Goal: Task Accomplishment & Management: Complete application form

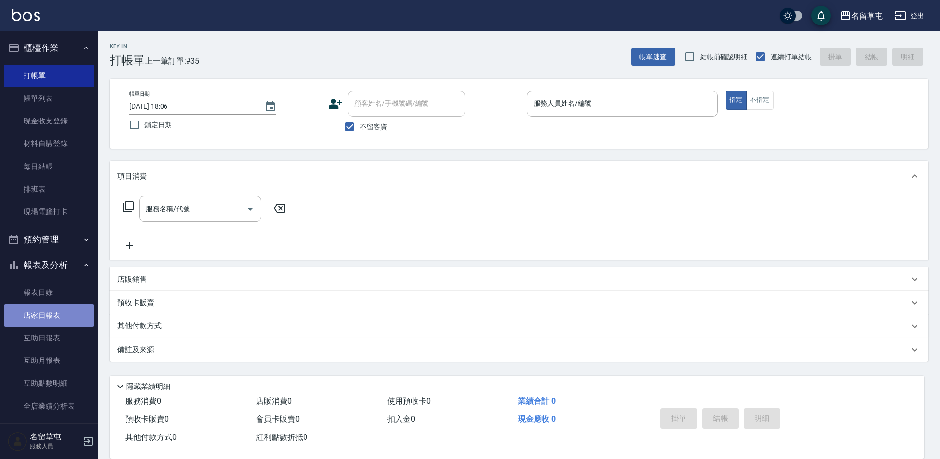
click at [53, 321] on link "店家日報表" at bounding box center [49, 315] width 90 height 23
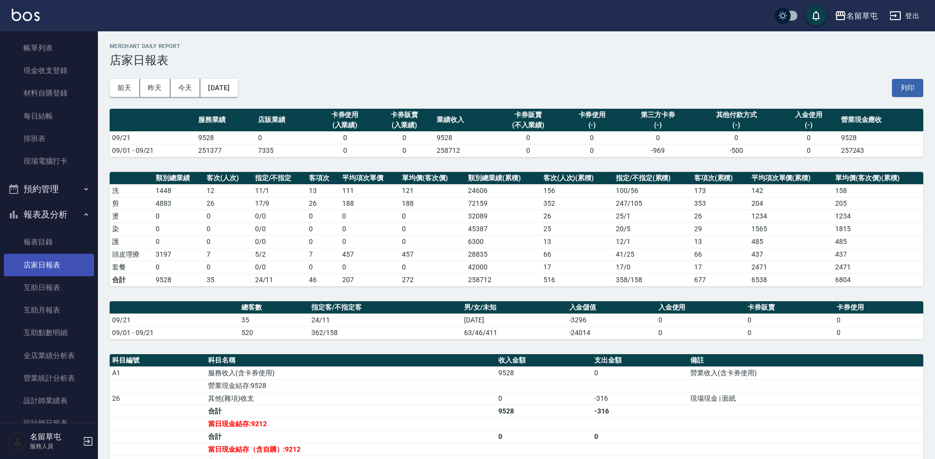
scroll to position [98, 0]
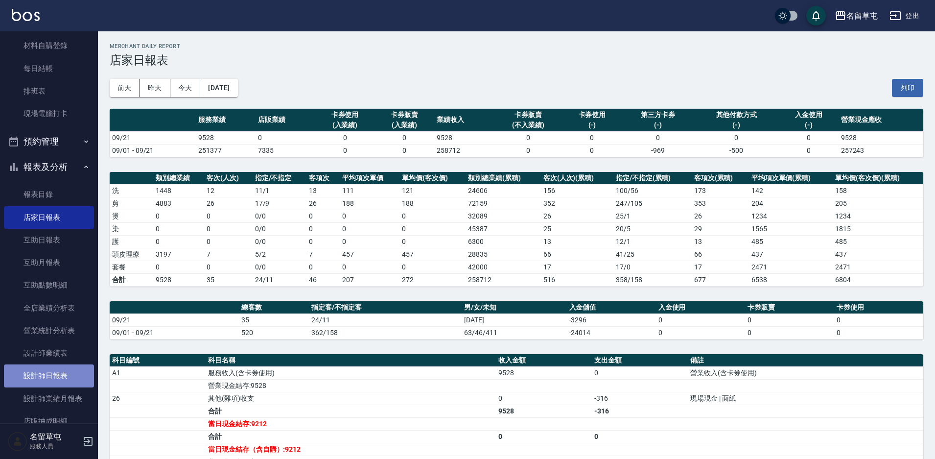
click at [57, 373] on link "設計師日報表" at bounding box center [49, 375] width 90 height 23
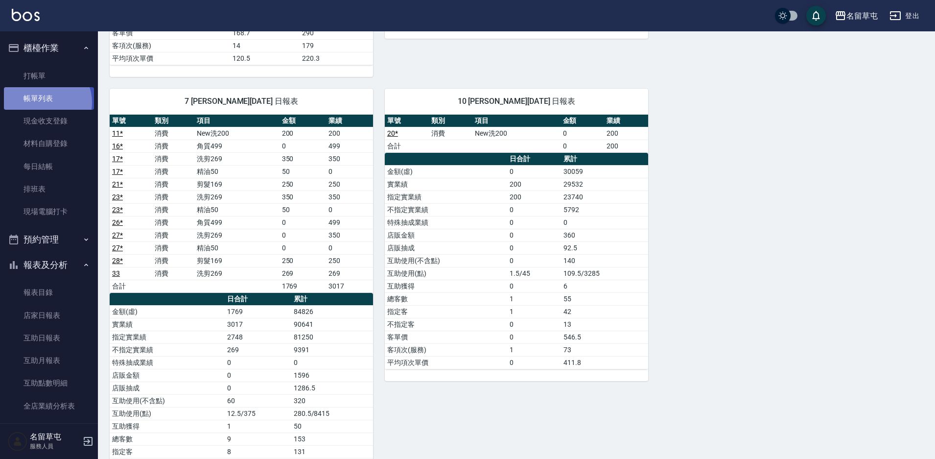
click at [43, 102] on link "帳單列表" at bounding box center [49, 98] width 90 height 23
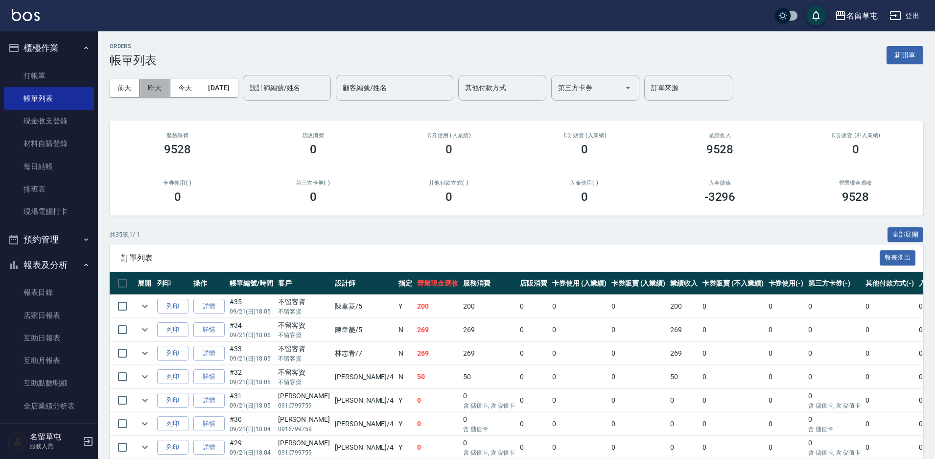
click at [162, 91] on button "昨天" at bounding box center [155, 88] width 30 height 18
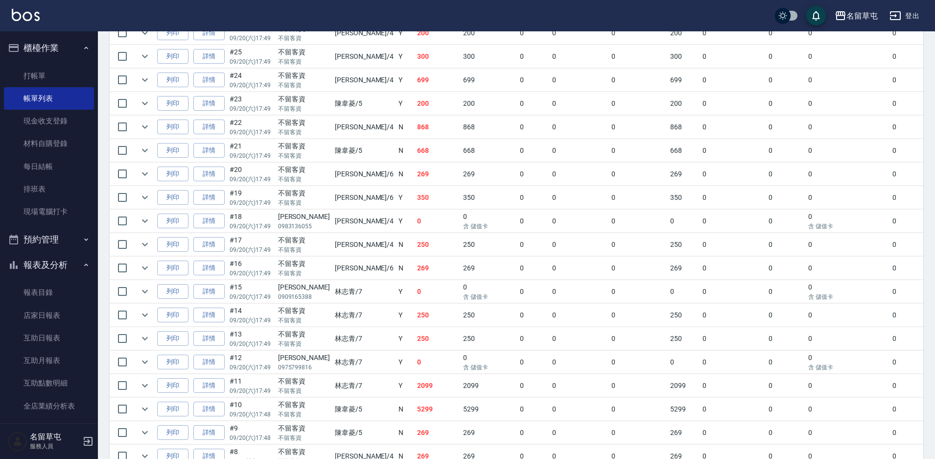
scroll to position [637, 0]
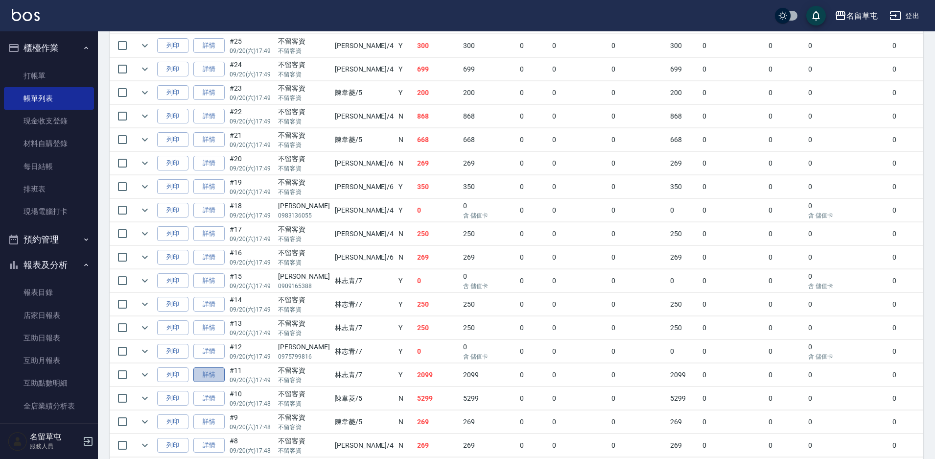
click at [210, 376] on link "詳情" at bounding box center [208, 374] width 31 height 15
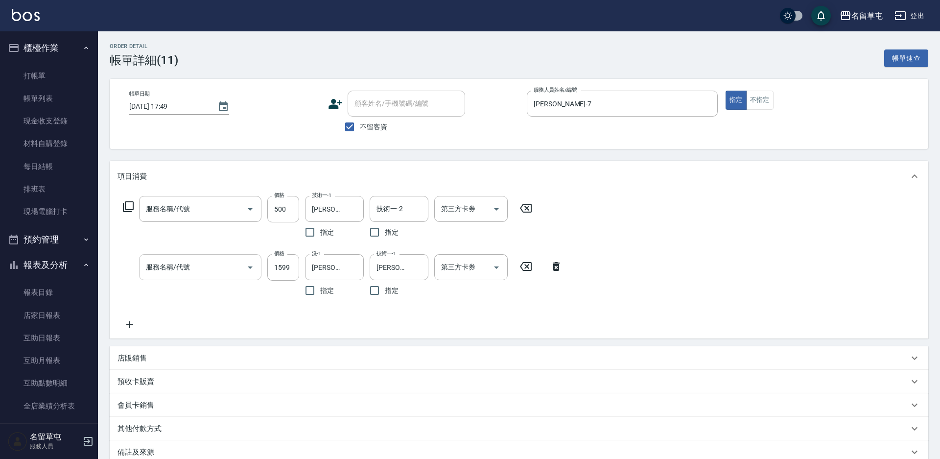
type input "[DATE] 17:49"
checkbox input "true"
type input "[PERSON_NAME]-7"
type input "500護髮(550)"
type input "[PERSON_NAME]1599(41599)"
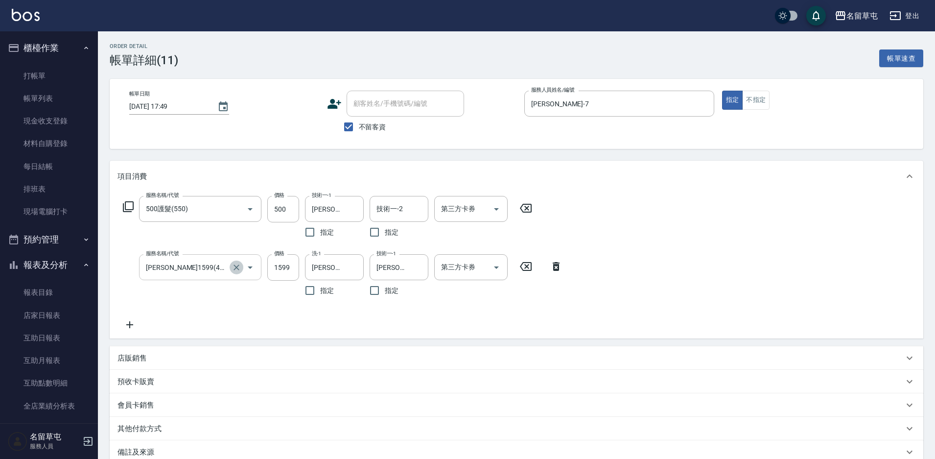
click at [237, 266] on icon "Clear" at bounding box center [237, 267] width 6 height 6
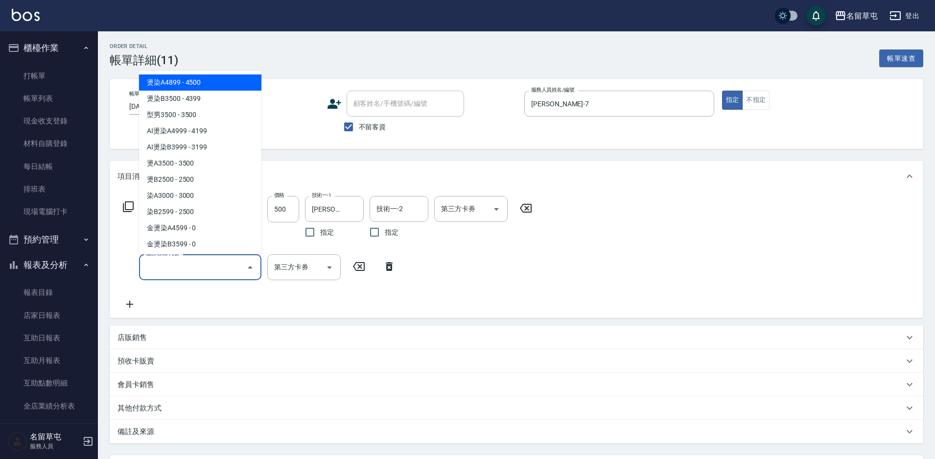
type input "燙染A4899(01)"
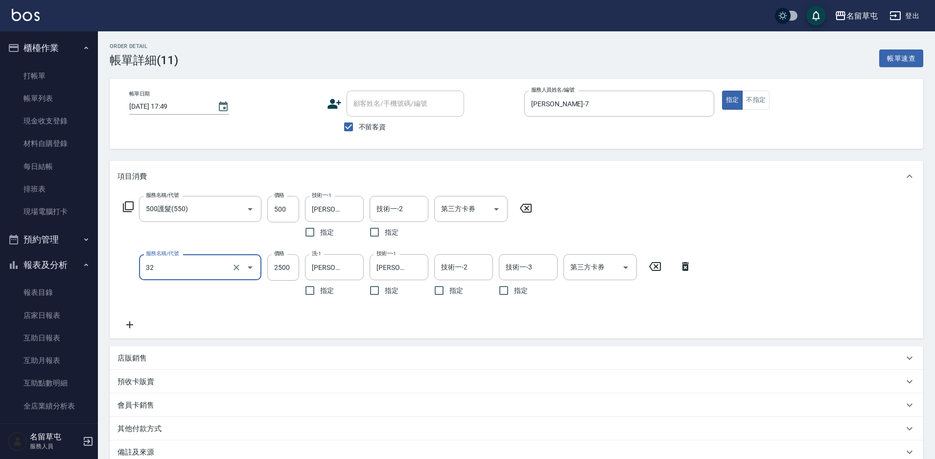
type input "燙B2500(32)"
type input "1599"
click at [356, 264] on icon "Clear" at bounding box center [354, 267] width 10 height 10
type input "[PERSON_NAME]-7"
click at [412, 267] on button "Clear" at bounding box center [418, 268] width 14 height 14
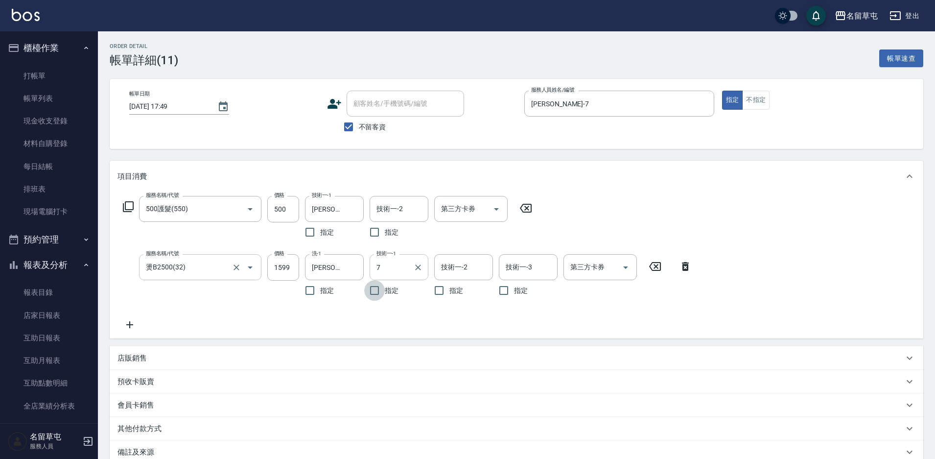
type input "[PERSON_NAME]-7"
click at [504, 370] on div "預收卡販賣" at bounding box center [517, 382] width 814 height 24
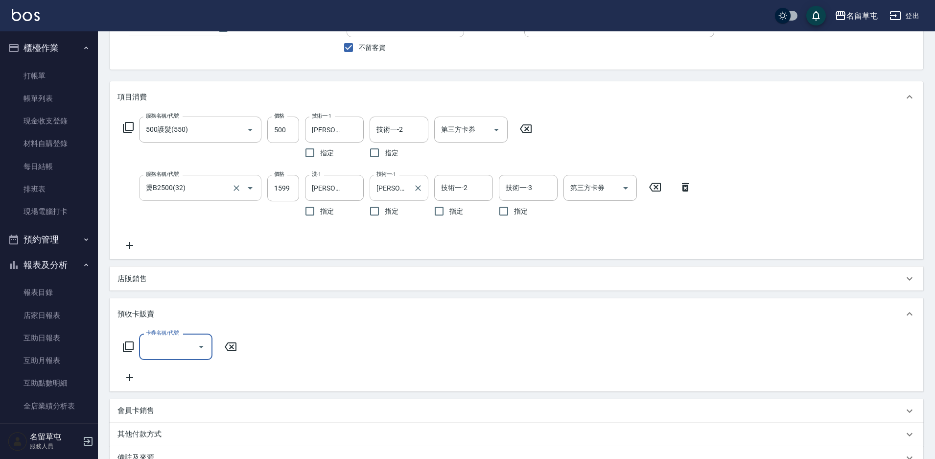
scroll to position [196, 0]
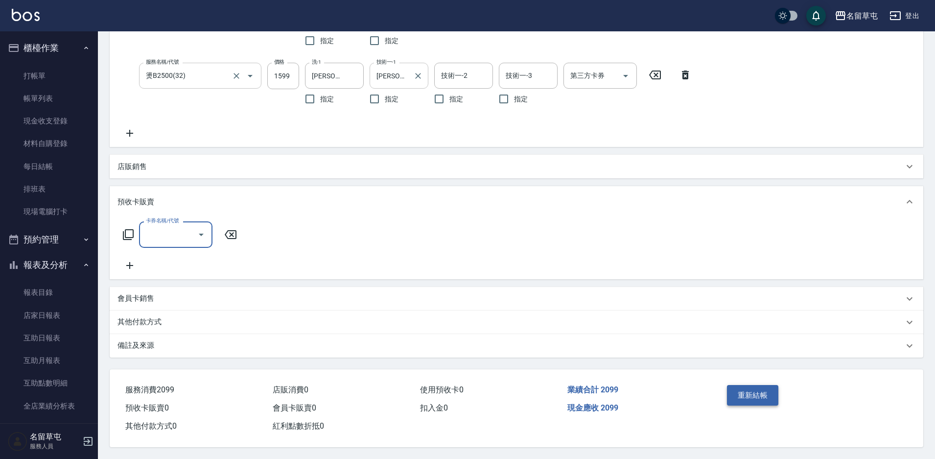
click at [773, 391] on button "重新結帳" at bounding box center [753, 395] width 52 height 21
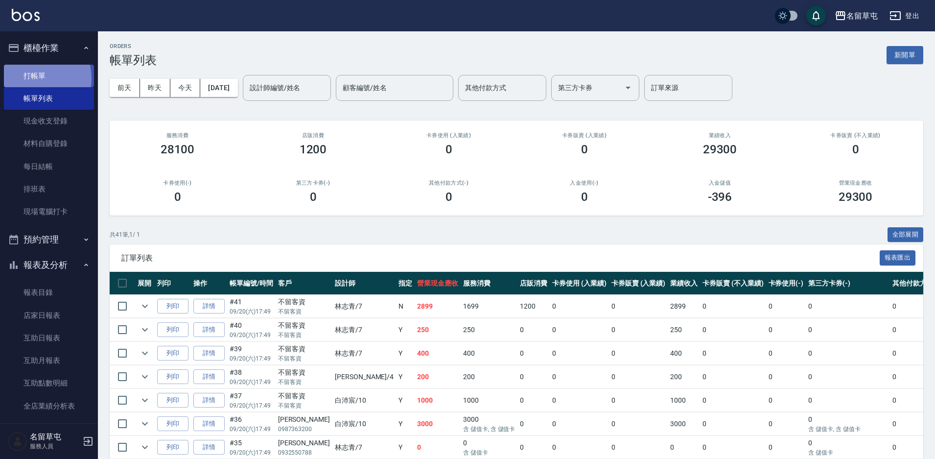
click at [34, 78] on link "打帳單" at bounding box center [49, 76] width 90 height 23
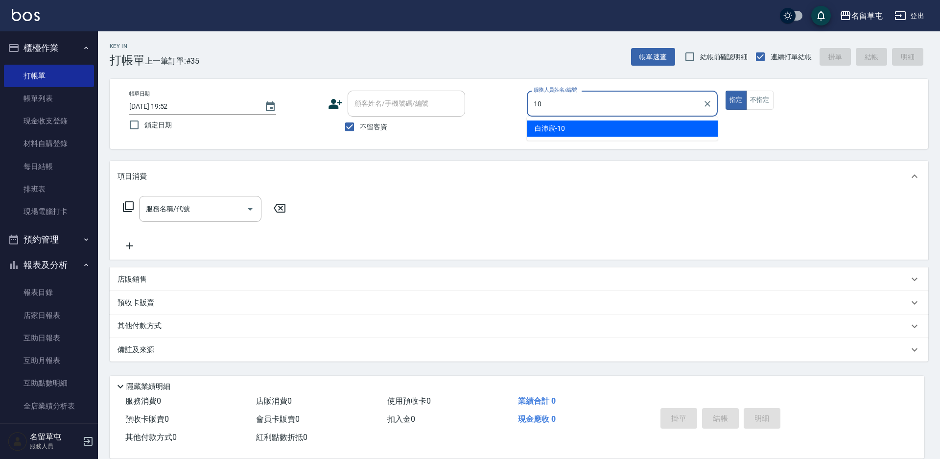
type input "[PERSON_NAME]-10"
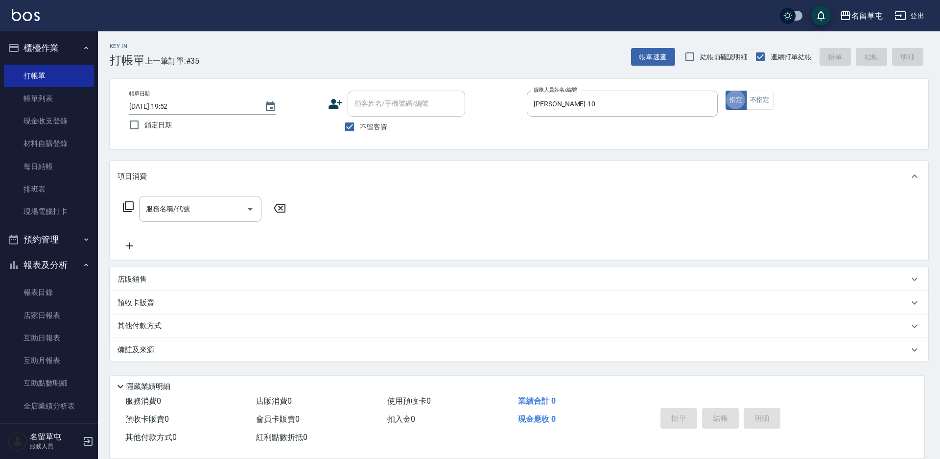
type button "true"
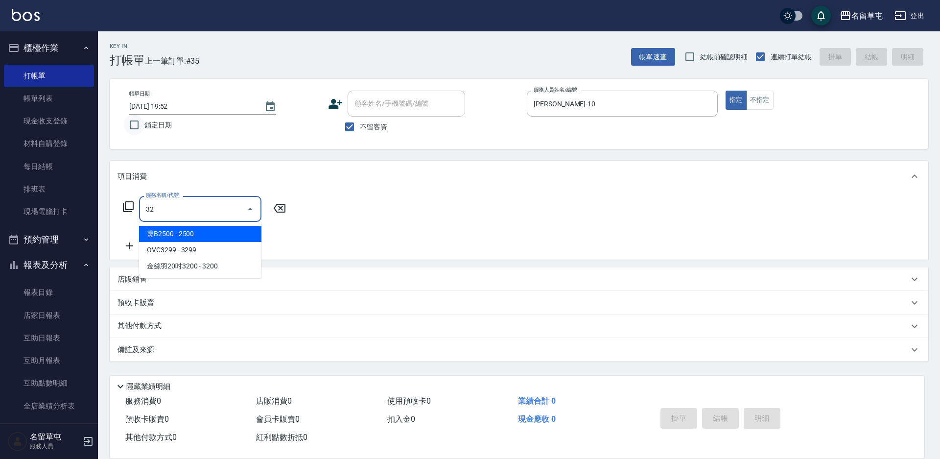
type input "燙B2500(32)"
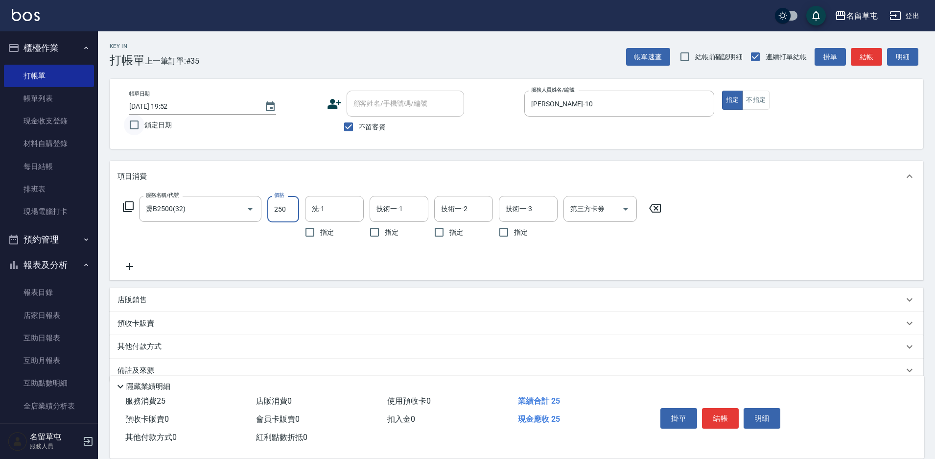
type input "2500"
type input "[PERSON_NAME]-31"
click at [721, 420] on button "結帳" at bounding box center [720, 418] width 37 height 21
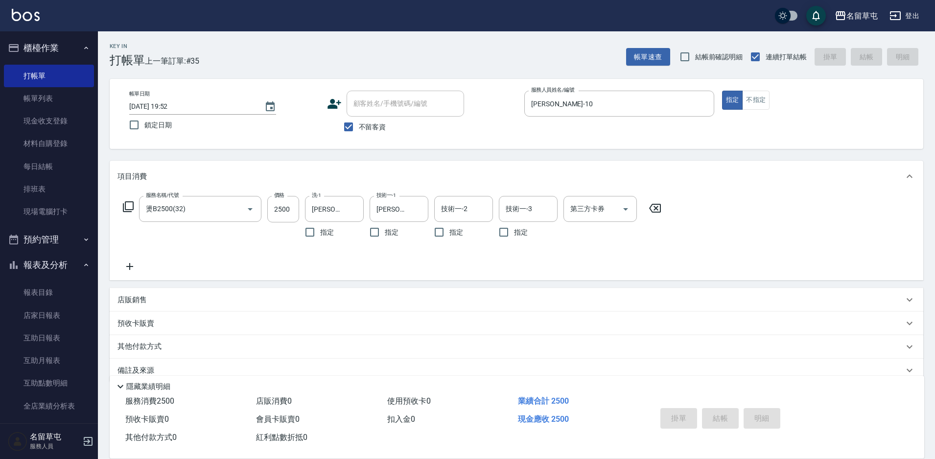
type input "[DATE] 19:53"
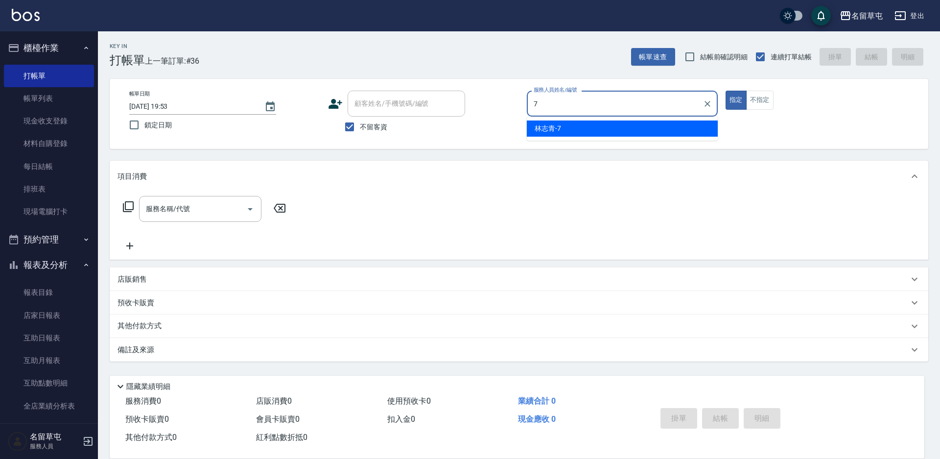
type input "[PERSON_NAME]-7"
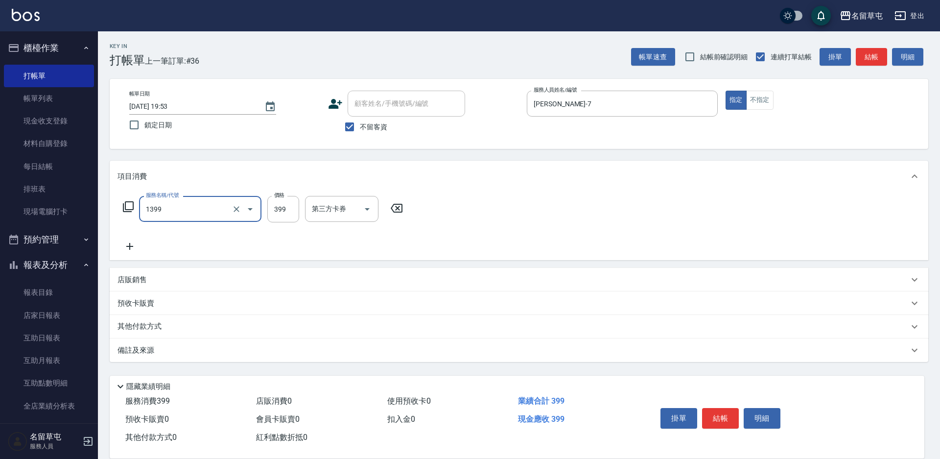
type input "海鹽洗髮399(1399)"
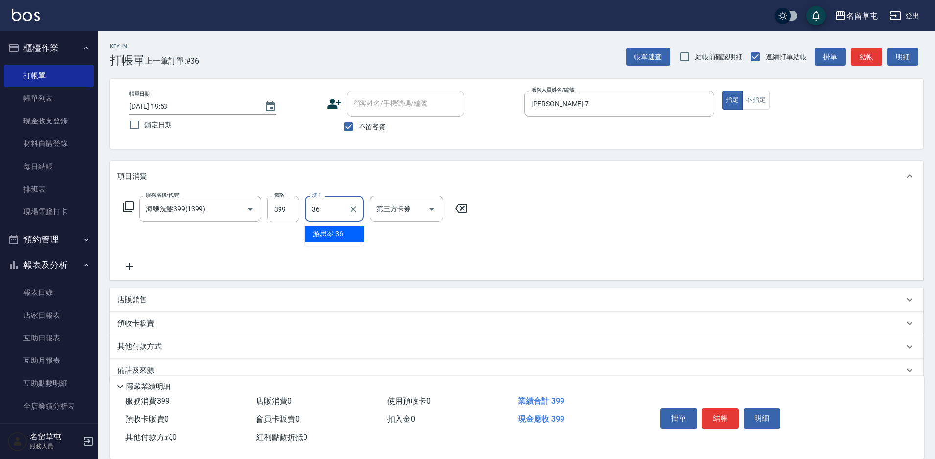
type input "[PERSON_NAME]-36"
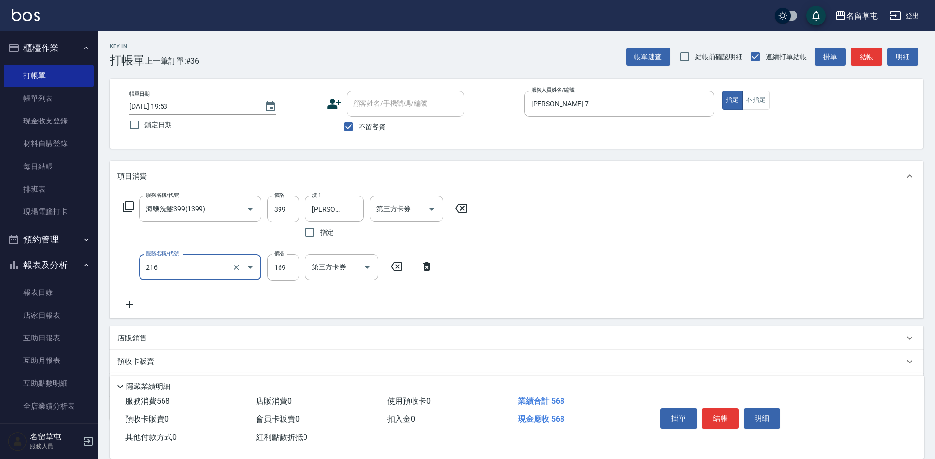
type input "剪髮169(216)"
type input "250"
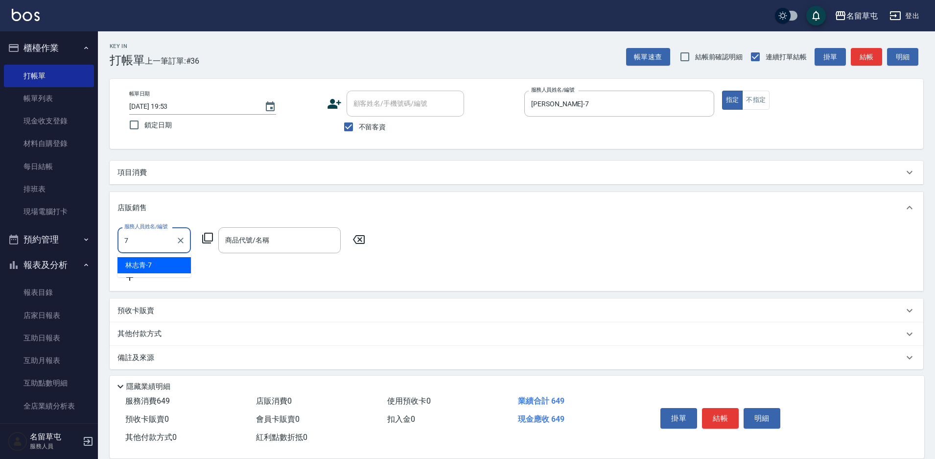
type input "[PERSON_NAME]-7"
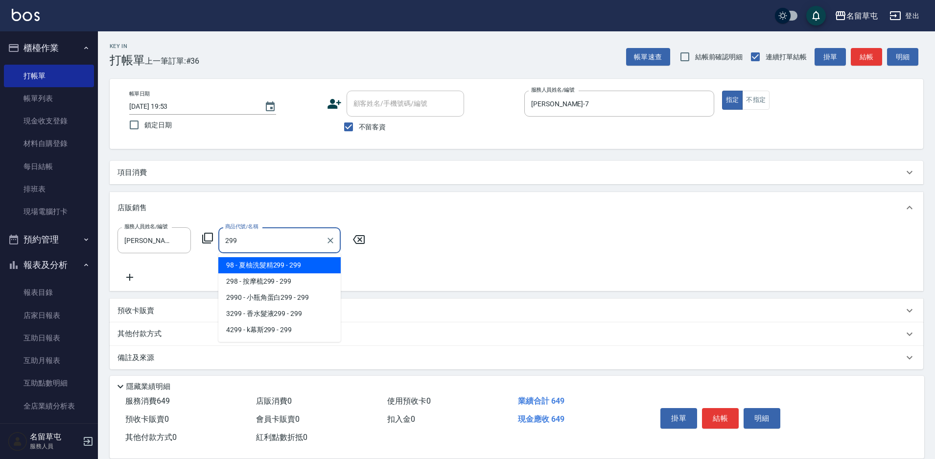
type input "夏柚洗髮精299"
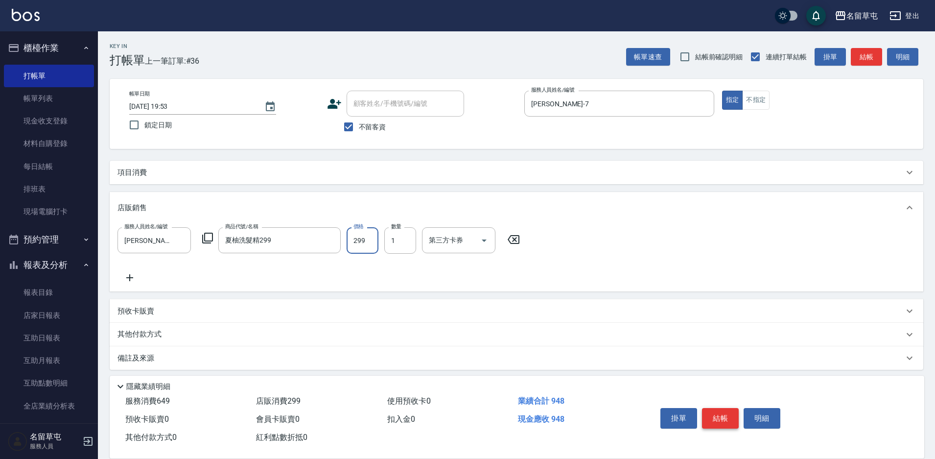
click at [720, 411] on button "結帳" at bounding box center [720, 418] width 37 height 21
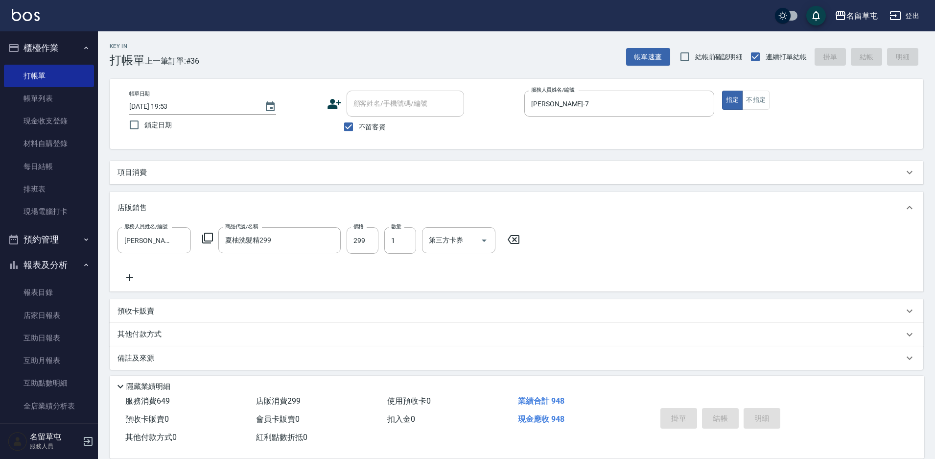
type input "[DATE] 19:54"
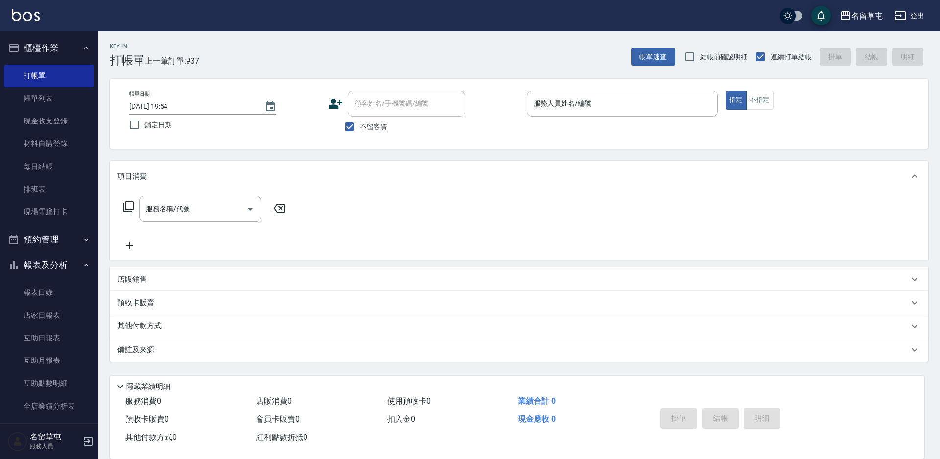
click at [368, 125] on span "不留客資" at bounding box center [373, 127] width 27 height 10
click at [360, 125] on input "不留客資" at bounding box center [349, 127] width 21 height 21
checkbox input "false"
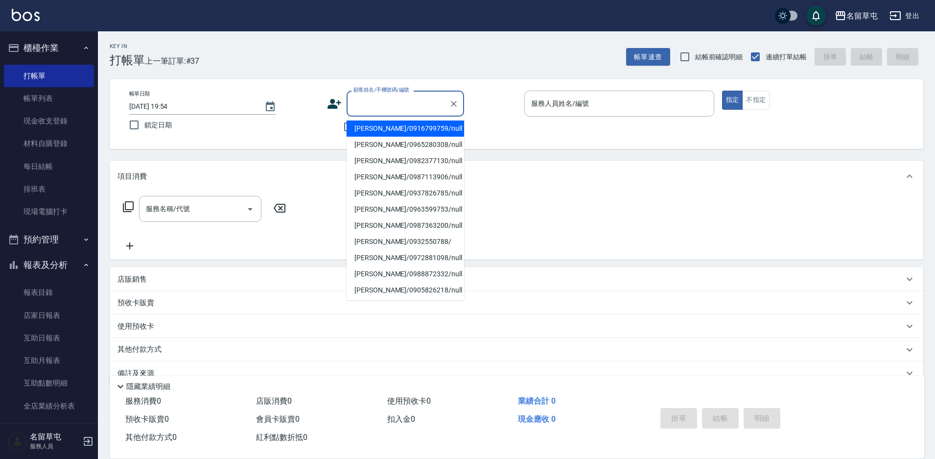
drag, startPoint x: 388, startPoint y: 104, endPoint x: 308, endPoint y: 138, distance: 86.4
click at [374, 110] on input "顧客姓名/手機號碼/編號" at bounding box center [398, 103] width 94 height 17
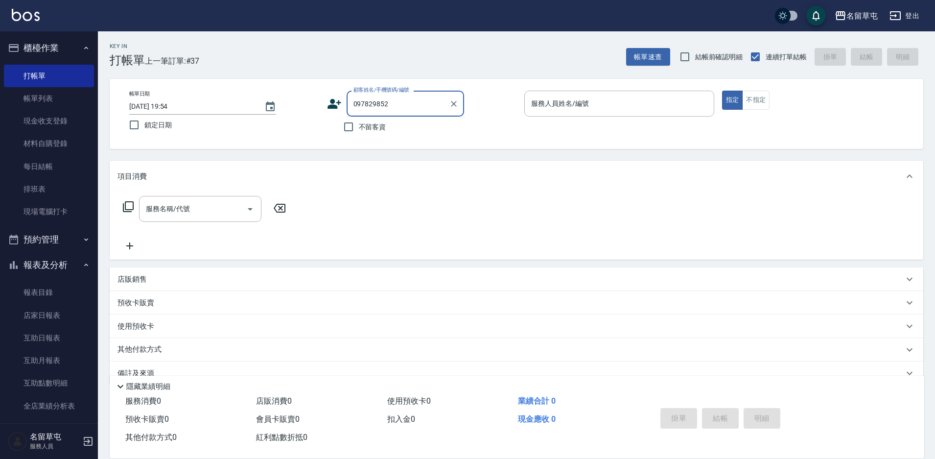
click at [381, 103] on input "097829852" at bounding box center [398, 103] width 94 height 17
type input "[PERSON_NAME]/0978298052/null"
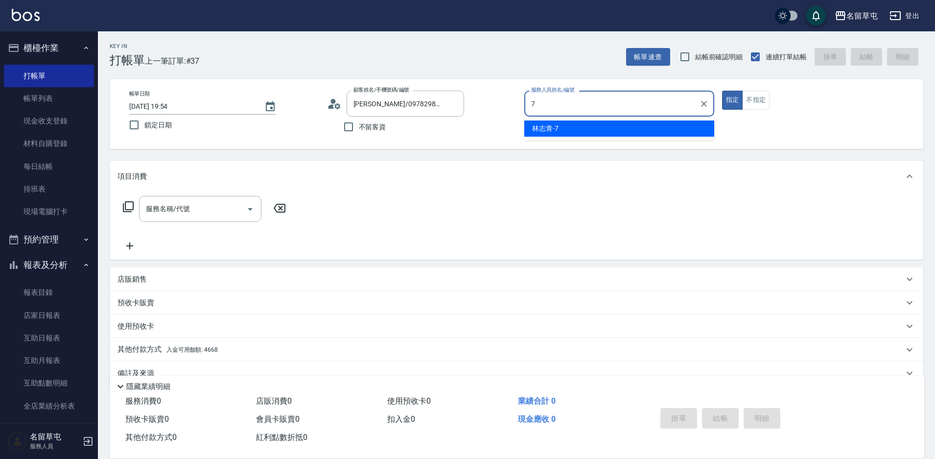
type input "[PERSON_NAME]-7"
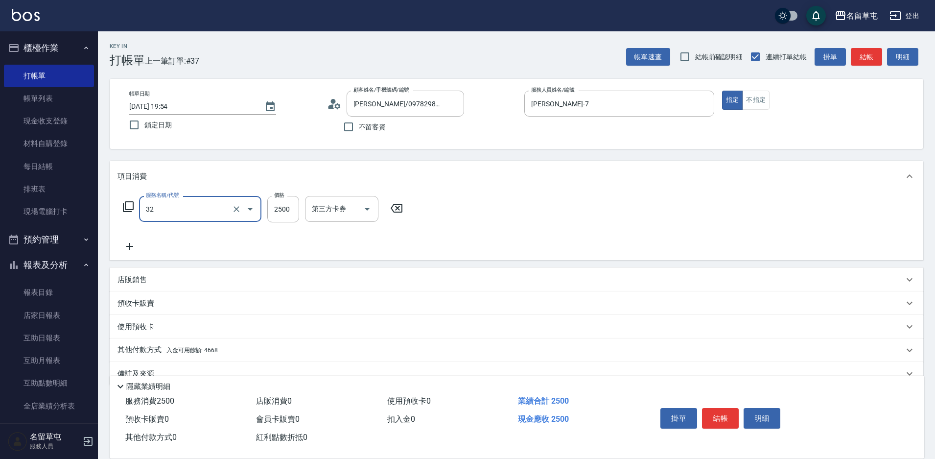
type input "燙B2500(32)"
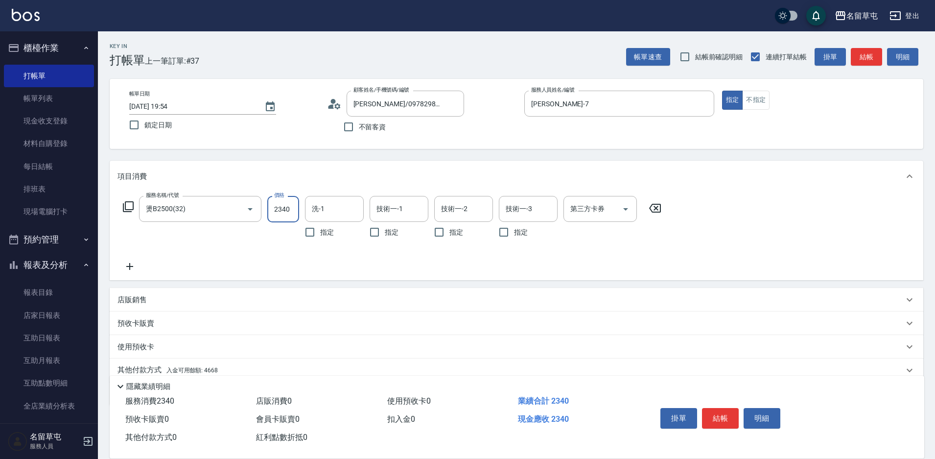
type input "2340"
type input "[PERSON_NAME]-36"
click at [592, 213] on input "第三方卡券" at bounding box center [593, 208] width 50 height 17
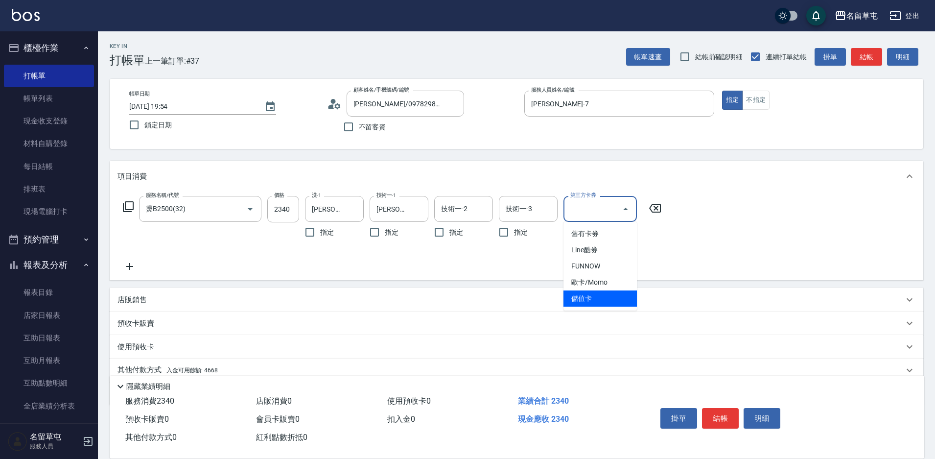
click at [588, 300] on span "儲值卡" at bounding box center [600, 298] width 73 height 16
type input "儲值卡"
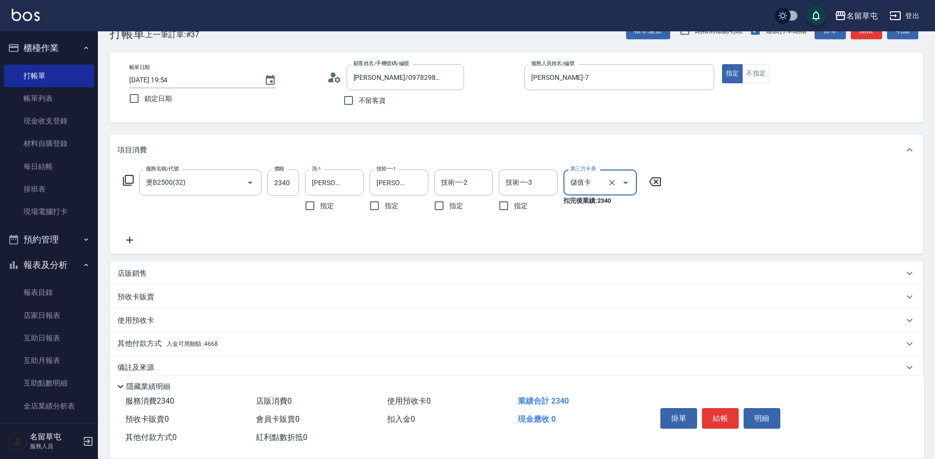
scroll to position [41, 0]
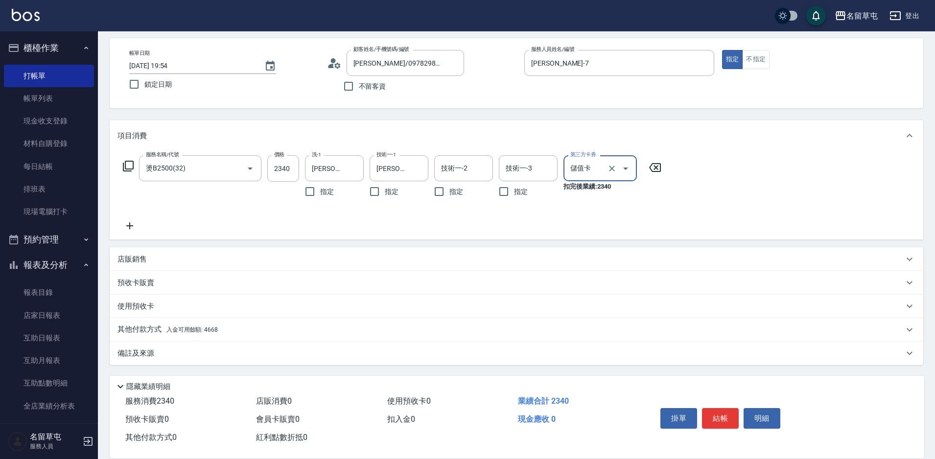
click at [142, 323] on div "其他付款方式 入金可用餘額: 4668" at bounding box center [517, 330] width 814 height 24
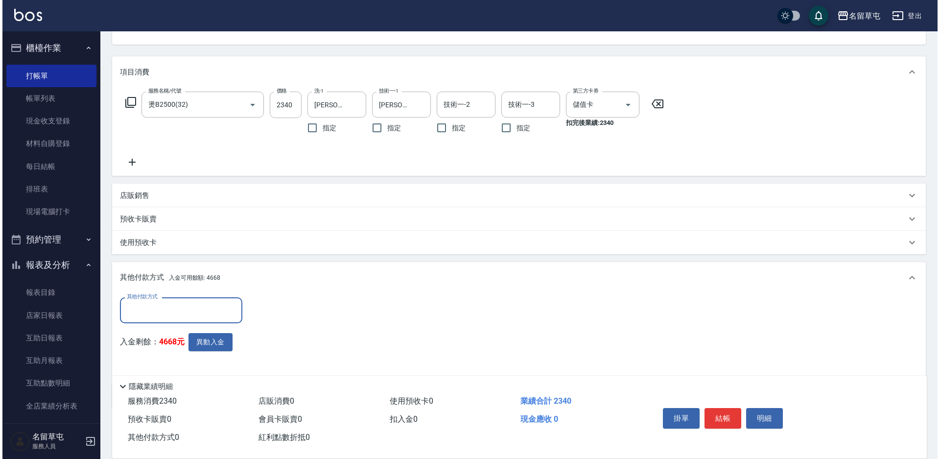
scroll to position [139, 0]
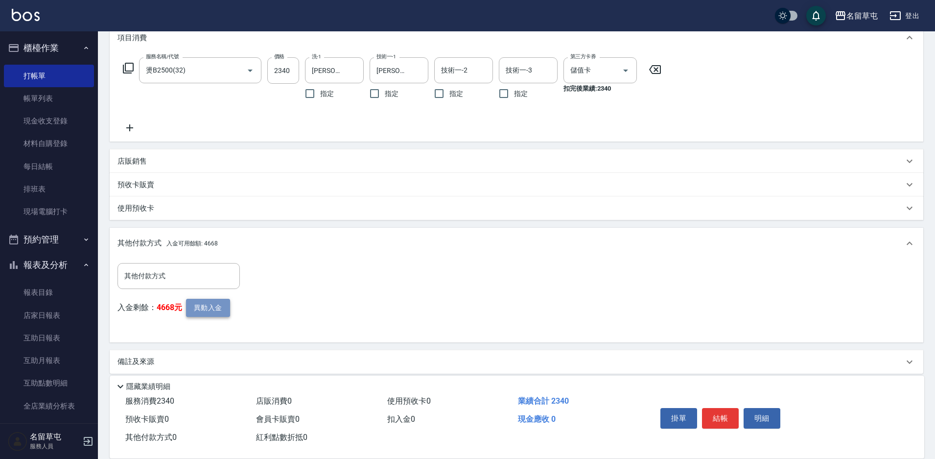
click at [204, 312] on button "異動入金" at bounding box center [208, 308] width 44 height 18
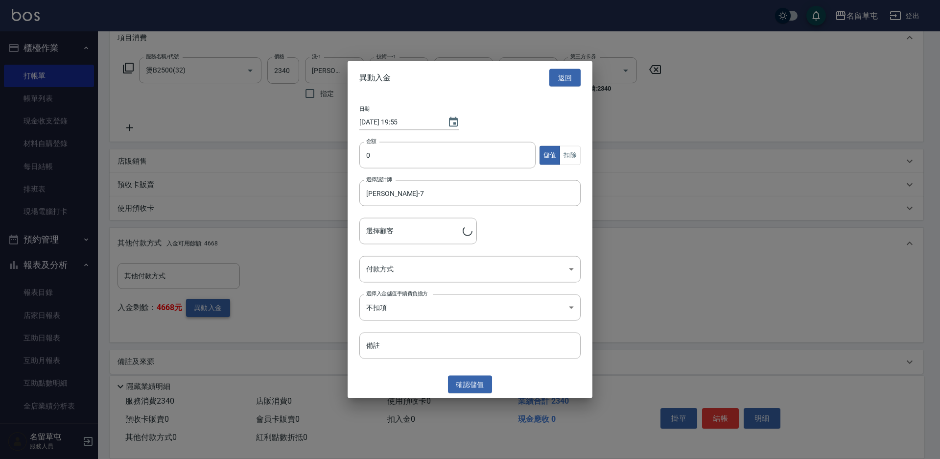
type input "[PERSON_NAME]/0978298052"
click at [365, 160] on input "0" at bounding box center [447, 155] width 176 height 26
type input "2340"
click at [563, 156] on button "扣除" at bounding box center [570, 154] width 21 height 19
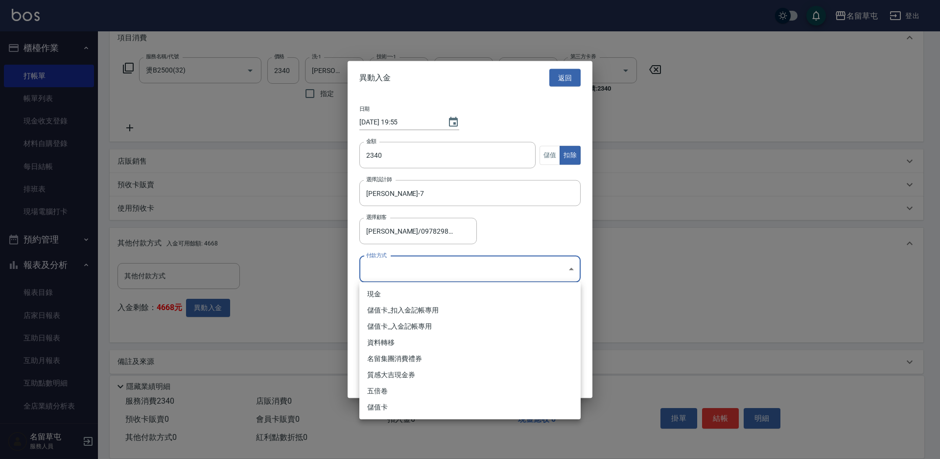
click at [393, 266] on body "名留草屯 登出 櫃檯作業 打帳單 帳單列表 現金收支登錄 材料自購登錄 每日結帳 排班表 現場電腦打卡 預約管理 預約管理 單日預約紀錄 單週預約紀錄 報表及…" at bounding box center [470, 164] width 940 height 606
click at [388, 302] on li "現金" at bounding box center [469, 294] width 221 height 16
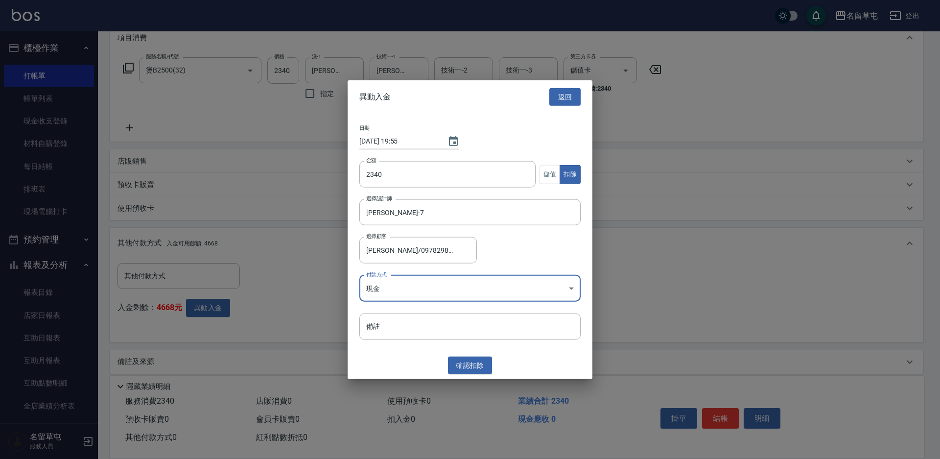
click at [396, 294] on body "名留草屯 登出 櫃檯作業 打帳單 帳單列表 現金收支登錄 材料自購登錄 每日結帳 排班表 現場電腦打卡 預約管理 預約管理 單日預約紀錄 單週預約紀錄 報表及…" at bounding box center [470, 164] width 940 height 606
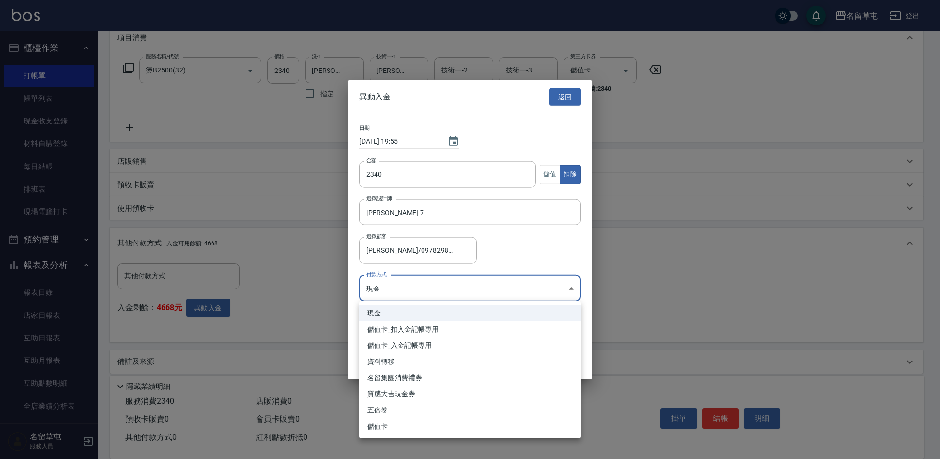
click at [388, 328] on li "儲值卡_扣入金記帳專用" at bounding box center [469, 329] width 221 height 16
type input "儲值卡_扣入金記帳專用"
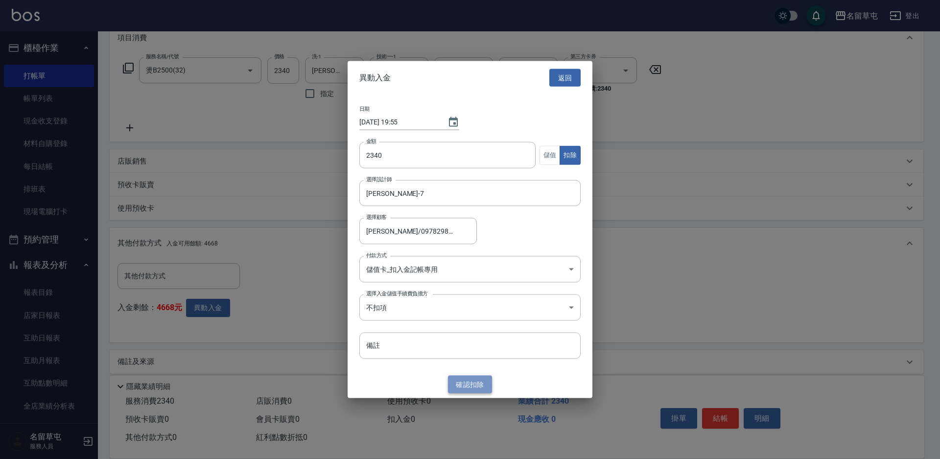
click at [478, 383] on button "確認 扣除" at bounding box center [470, 384] width 44 height 18
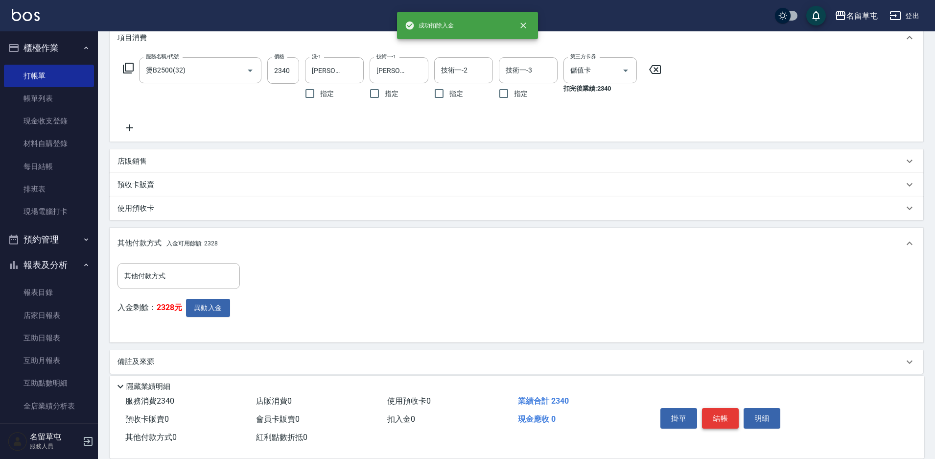
click at [716, 414] on button "結帳" at bounding box center [720, 418] width 37 height 21
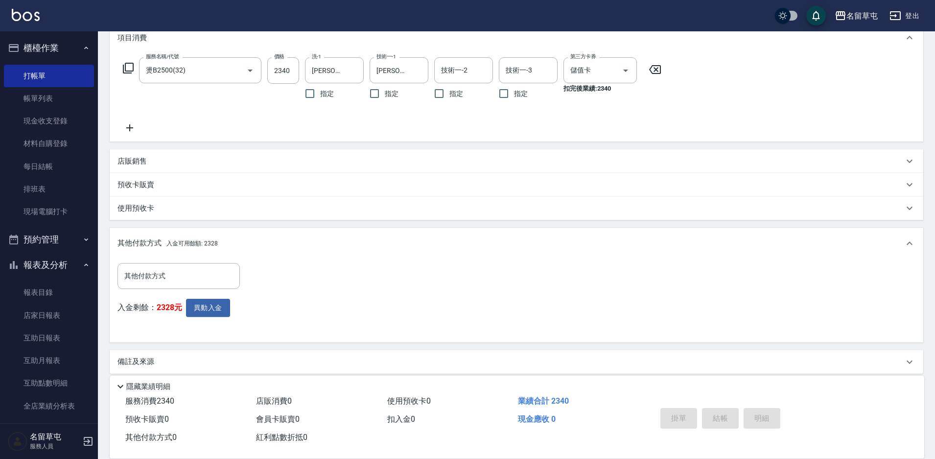
type input "[DATE] 19:55"
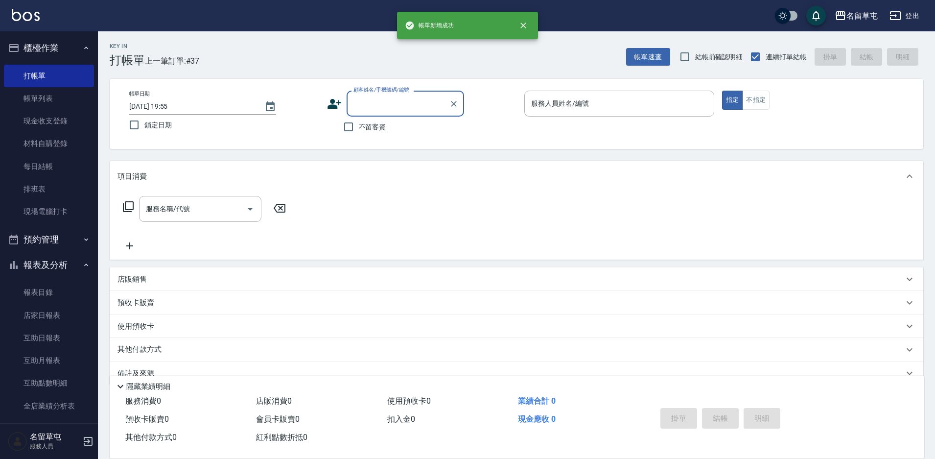
scroll to position [0, 0]
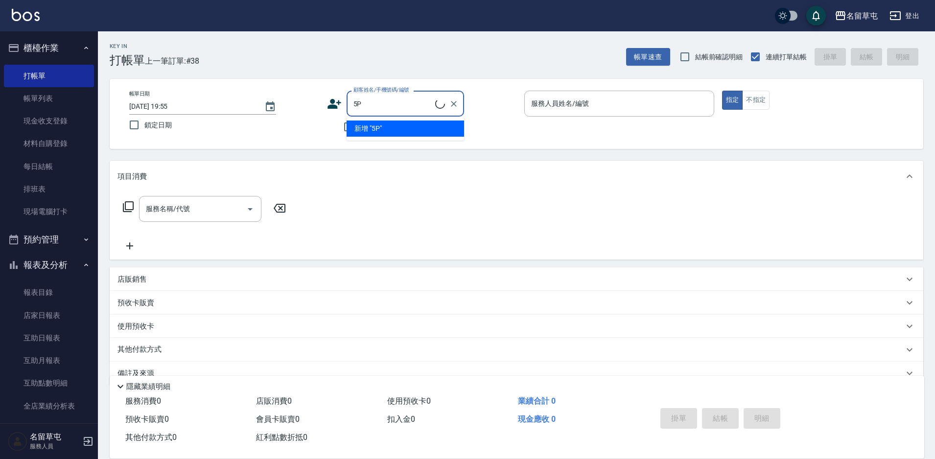
type input "5"
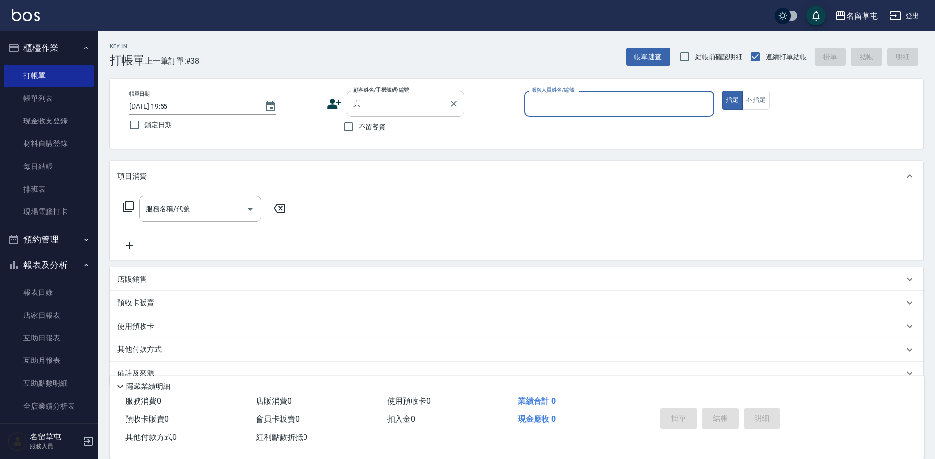
click at [383, 117] on div "貞 顧客姓名/手機號碼/編號" at bounding box center [406, 104] width 118 height 26
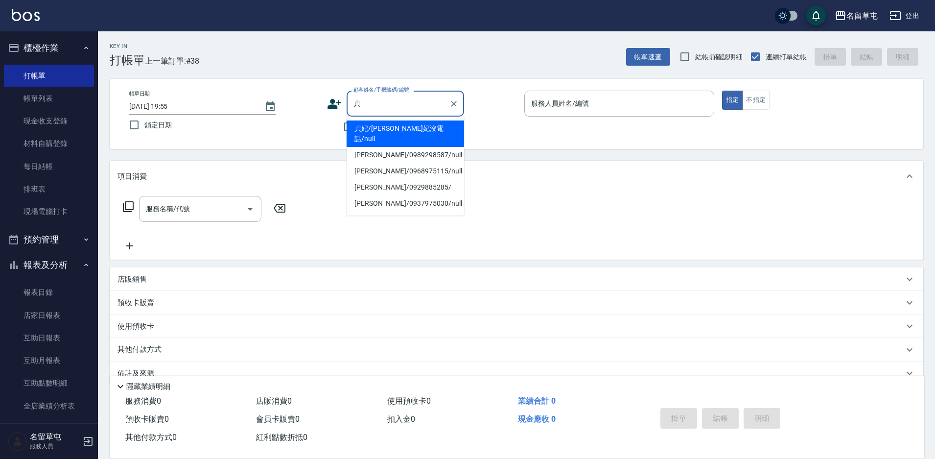
click at [381, 106] on input "貞" at bounding box center [398, 103] width 94 height 17
click at [383, 125] on li "貞妃/[PERSON_NAME]妃沒電話/null" at bounding box center [406, 133] width 118 height 26
type input "貞妃/[PERSON_NAME]妃沒電話/null"
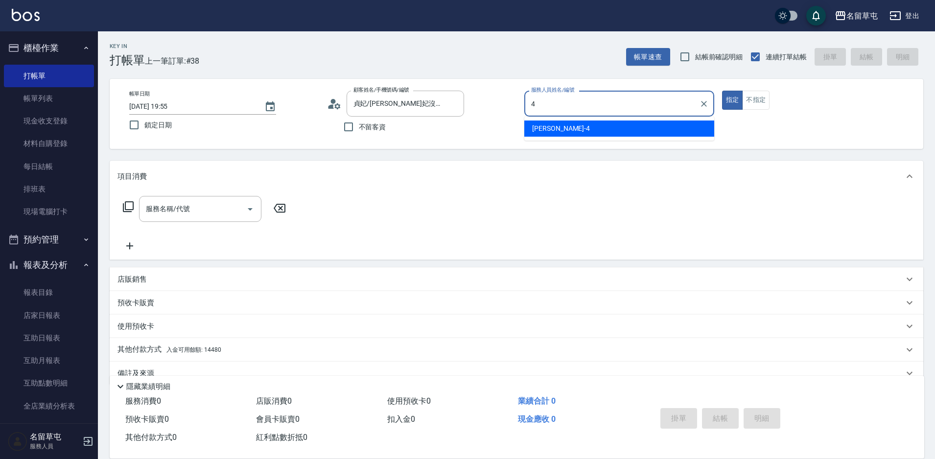
type input "[PERSON_NAME]-4"
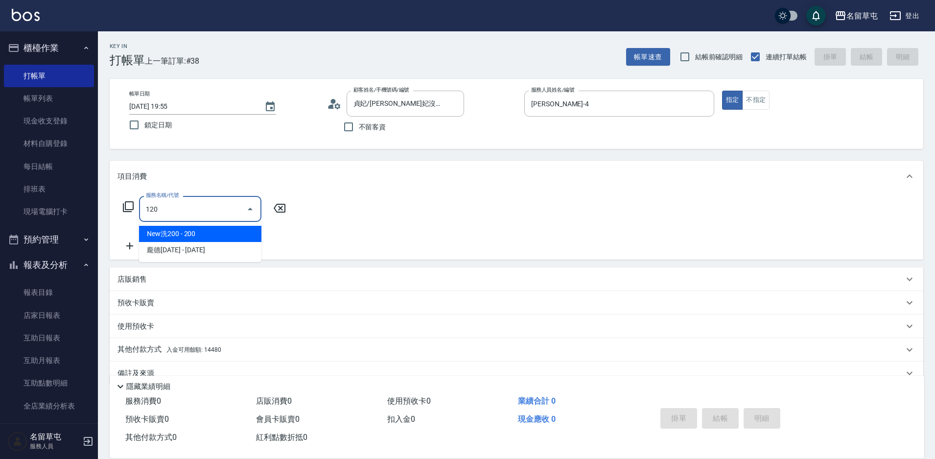
type input "New洗200(120)"
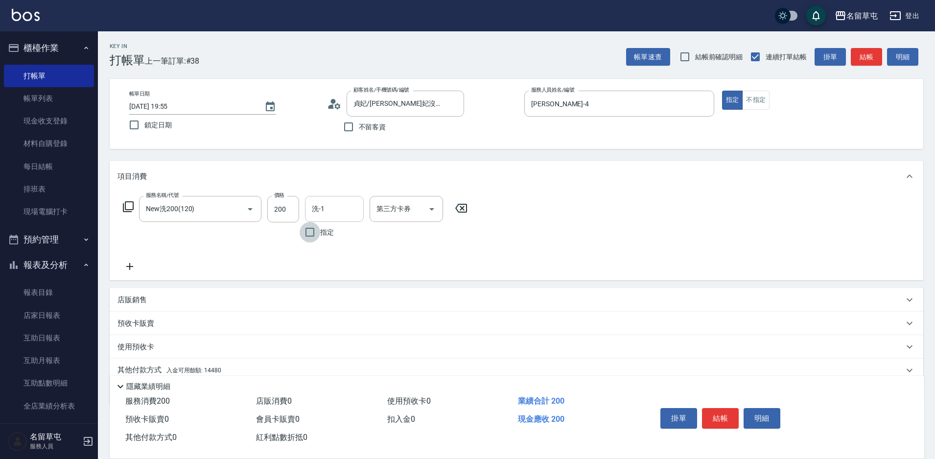
click at [308, 210] on div "洗-1" at bounding box center [334, 209] width 59 height 26
type input "[PERSON_NAME]-31"
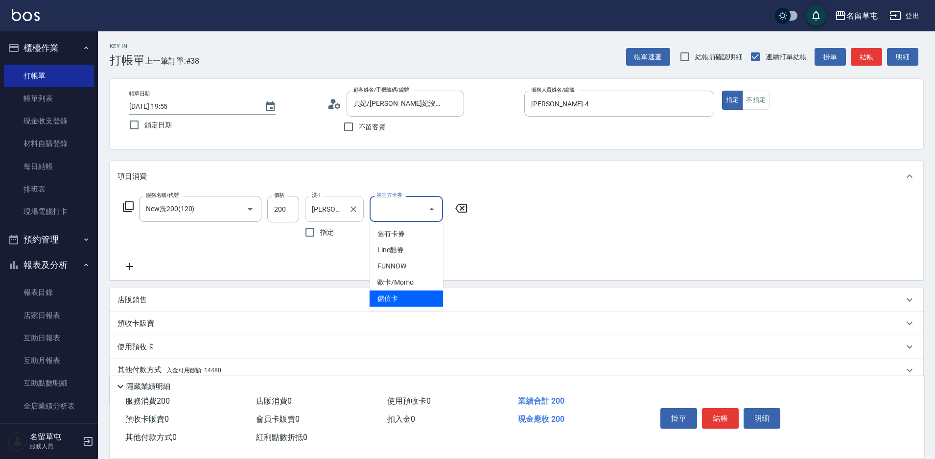
type input "儲值卡"
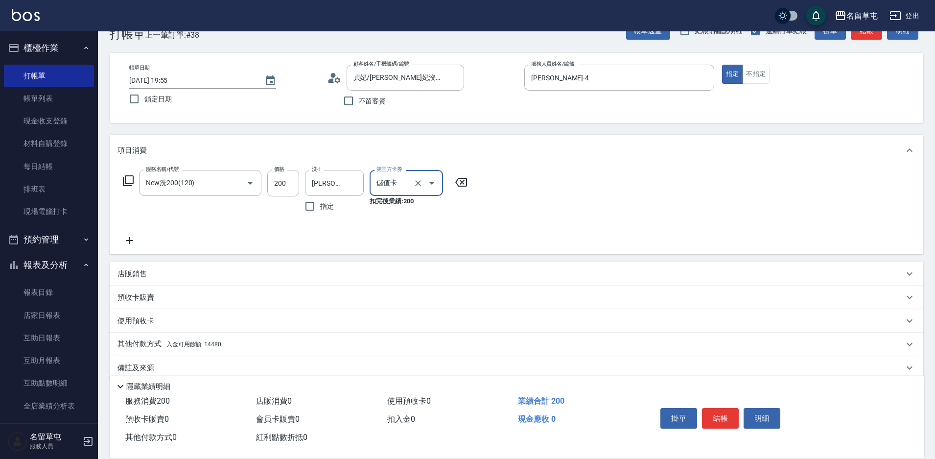
scroll to position [41, 0]
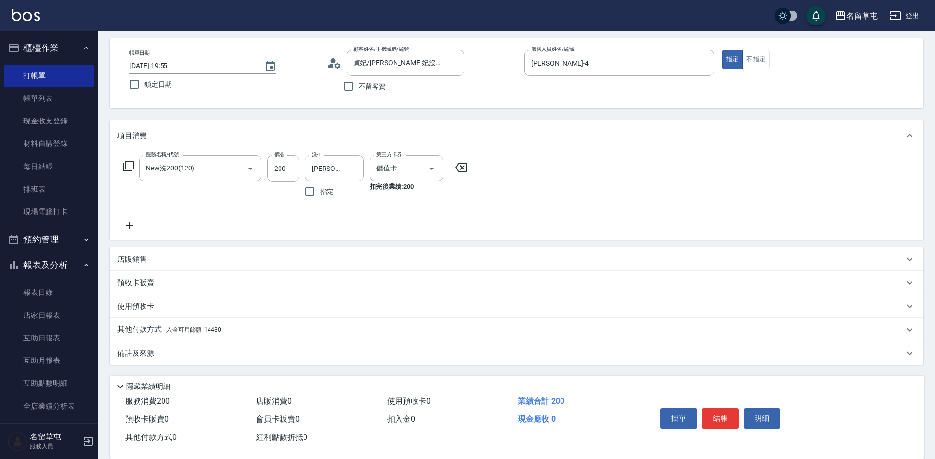
click at [160, 332] on p "其他付款方式 入金可用餘額: 14480" at bounding box center [170, 329] width 104 height 11
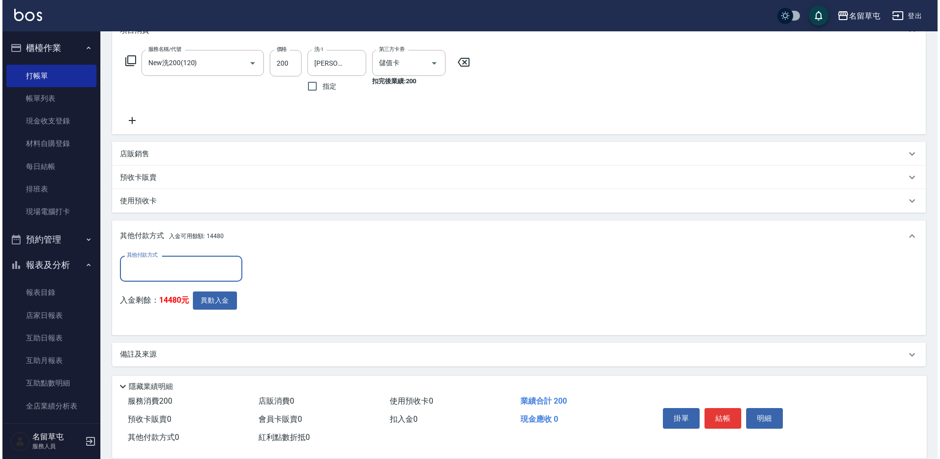
scroll to position [146, 0]
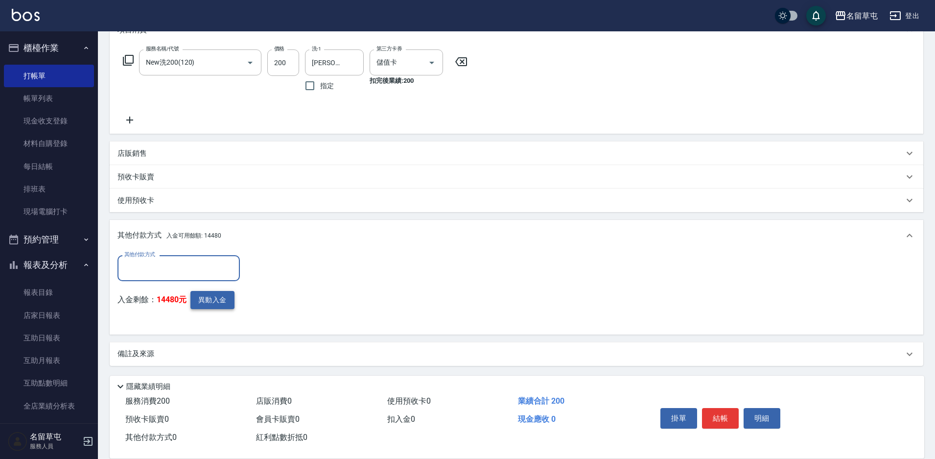
drag, startPoint x: 202, startPoint y: 312, endPoint x: 213, endPoint y: 300, distance: 16.7
click at [205, 308] on div "入金剩餘： 14480元 異動入金" at bounding box center [182, 309] width 128 height 36
click at [213, 300] on button "異動入金" at bounding box center [212, 300] width 44 height 18
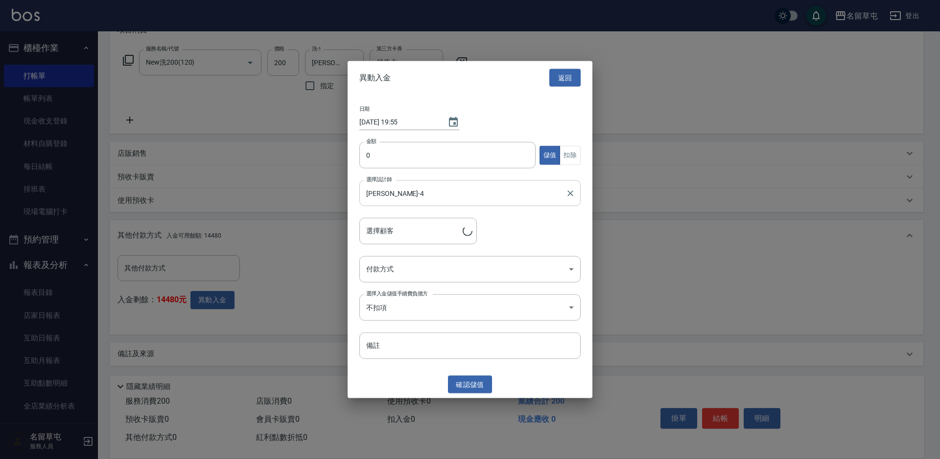
type input "[PERSON_NAME]/[PERSON_NAME]妃沒電話"
click at [392, 155] on input "0" at bounding box center [447, 155] width 176 height 26
type input "200"
click at [578, 154] on button "扣除" at bounding box center [570, 154] width 21 height 19
click at [503, 265] on body "名留草屯 登出 櫃檯作業 打帳單 帳單列表 現金收支登錄 材料自購登錄 每日結帳 排班表 現場電腦打卡 預約管理 預約管理 單日預約紀錄 單週預約紀錄 報表及…" at bounding box center [470, 157] width 940 height 606
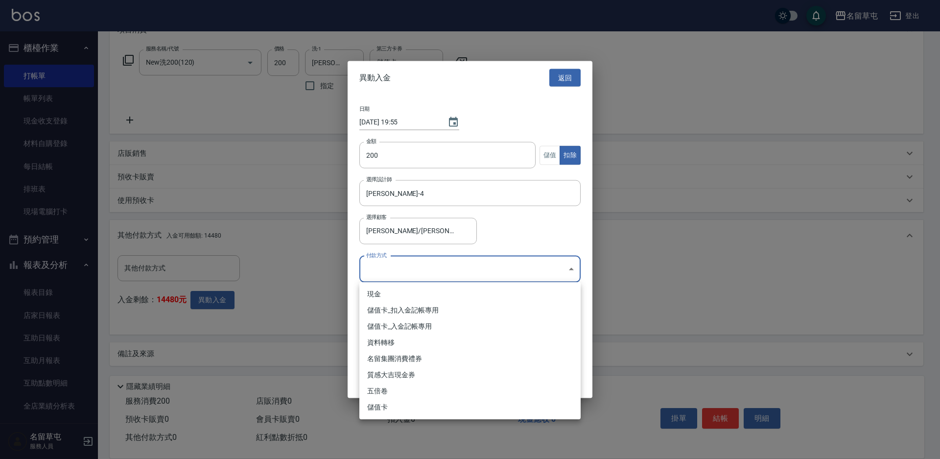
click at [430, 314] on li "儲值卡_扣入金記帳專用" at bounding box center [469, 310] width 221 height 16
type input "儲值卡_扣入金記帳專用"
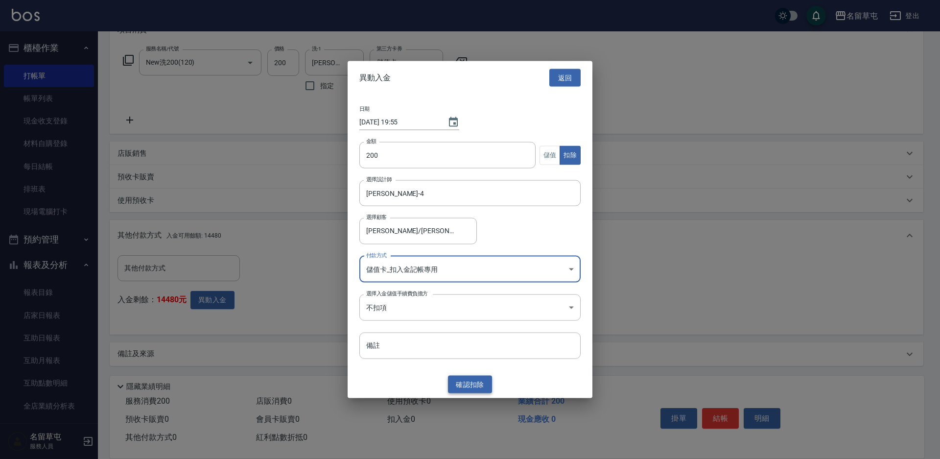
click at [462, 384] on button "確認 扣除" at bounding box center [470, 384] width 44 height 18
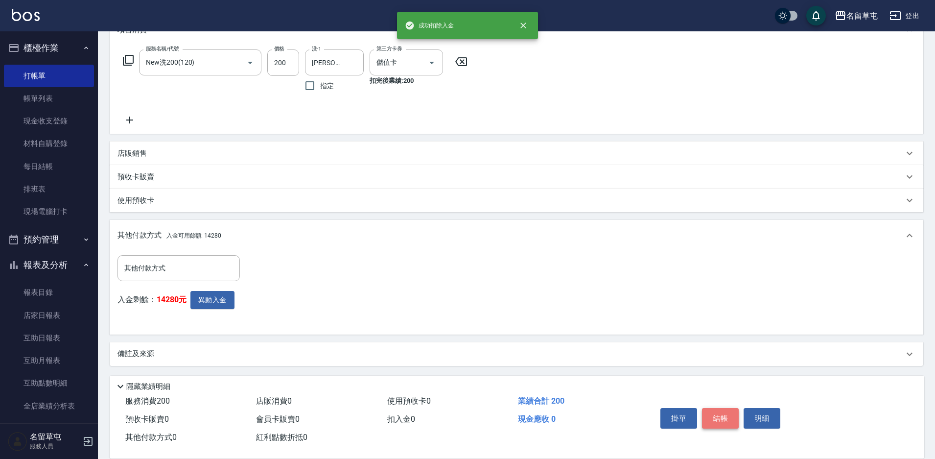
click at [733, 414] on button "結帳" at bounding box center [720, 418] width 37 height 21
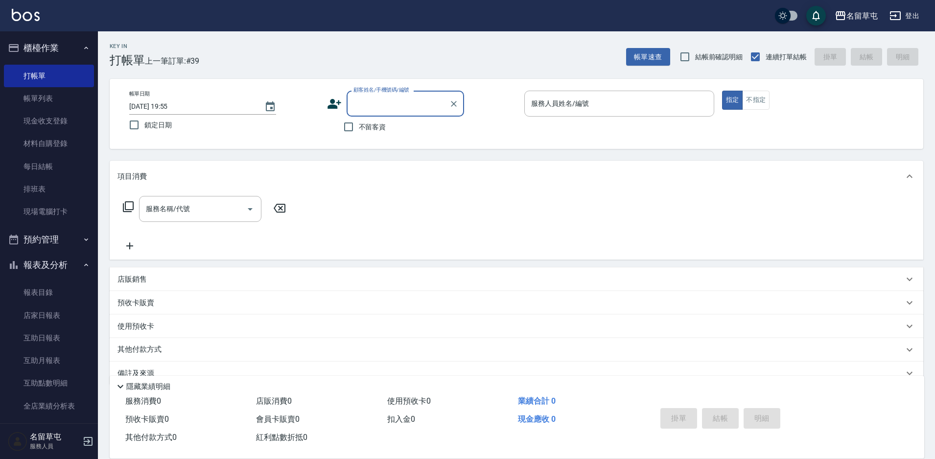
scroll to position [171, 0]
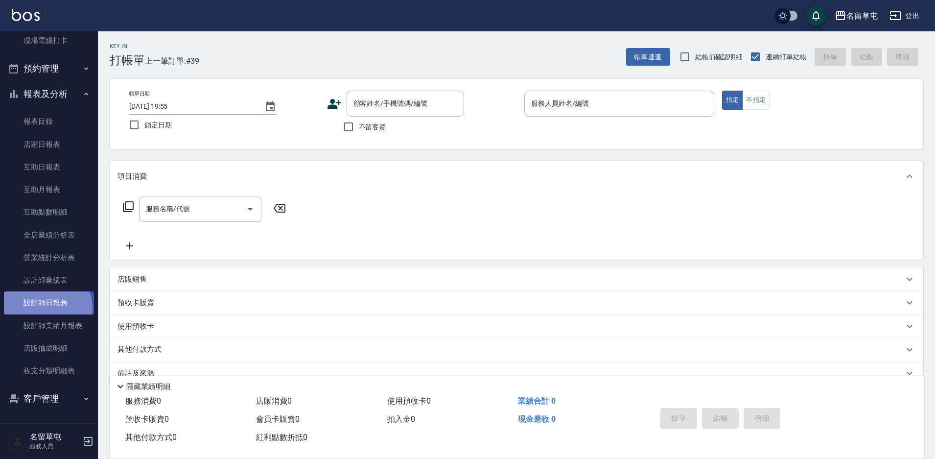
click at [40, 308] on link "設計師日報表" at bounding box center [49, 302] width 90 height 23
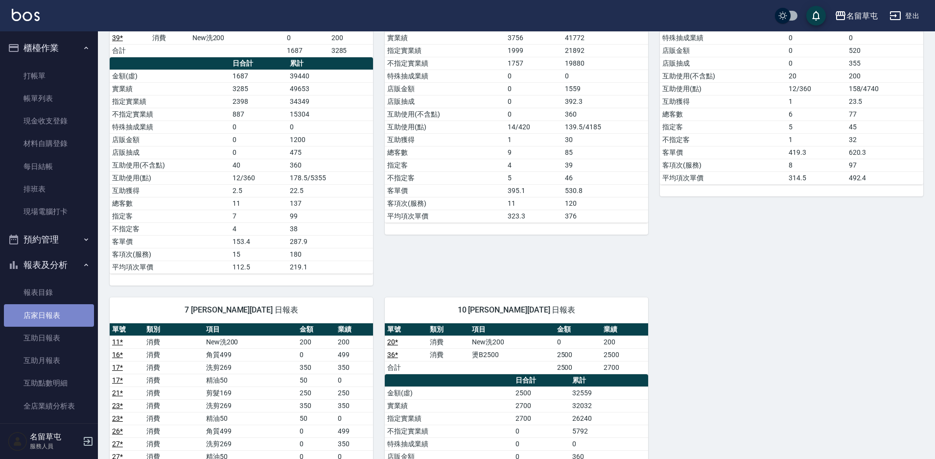
click at [59, 317] on link "店家日報表" at bounding box center [49, 315] width 90 height 23
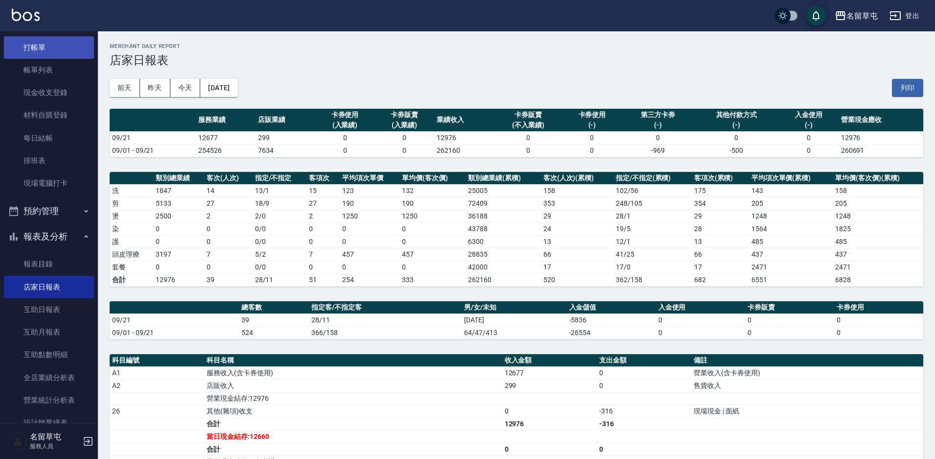
scroll to position [24, 0]
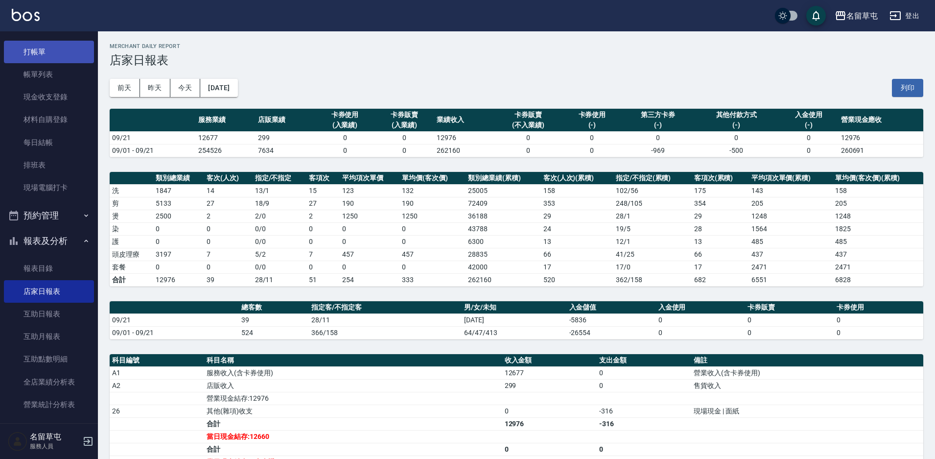
click at [37, 55] on link "打帳單" at bounding box center [49, 52] width 90 height 23
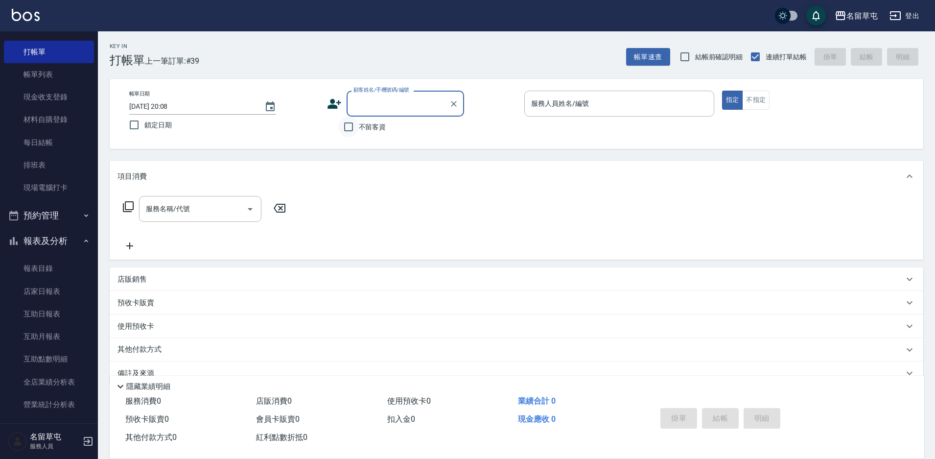
click at [343, 129] on input "不留客資" at bounding box center [348, 127] width 21 height 21
checkbox input "true"
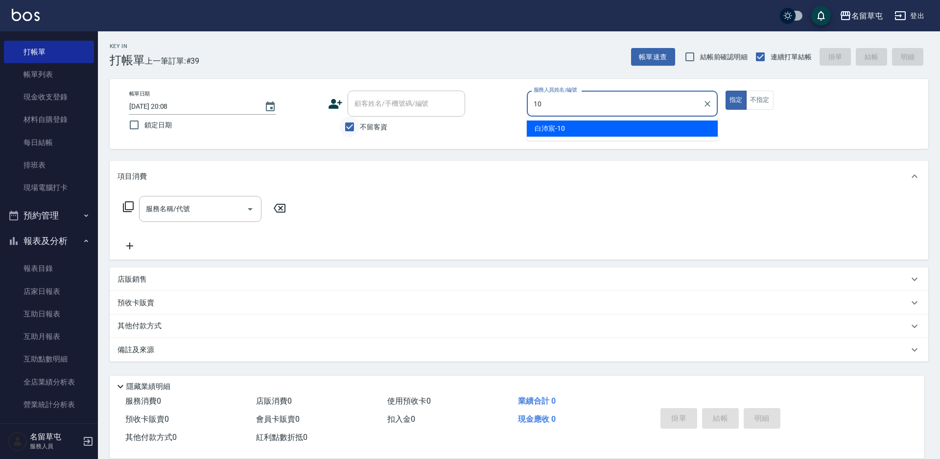
type input "[PERSON_NAME]-10"
type button "true"
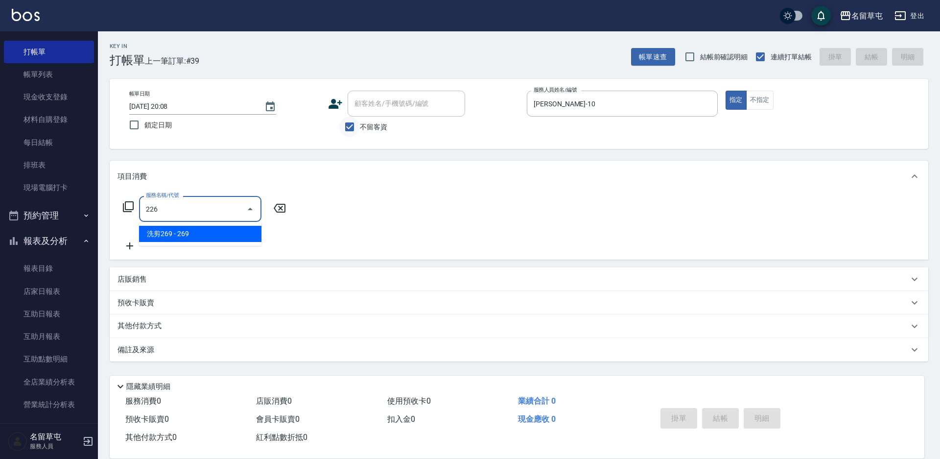
type input "洗剪269(226)"
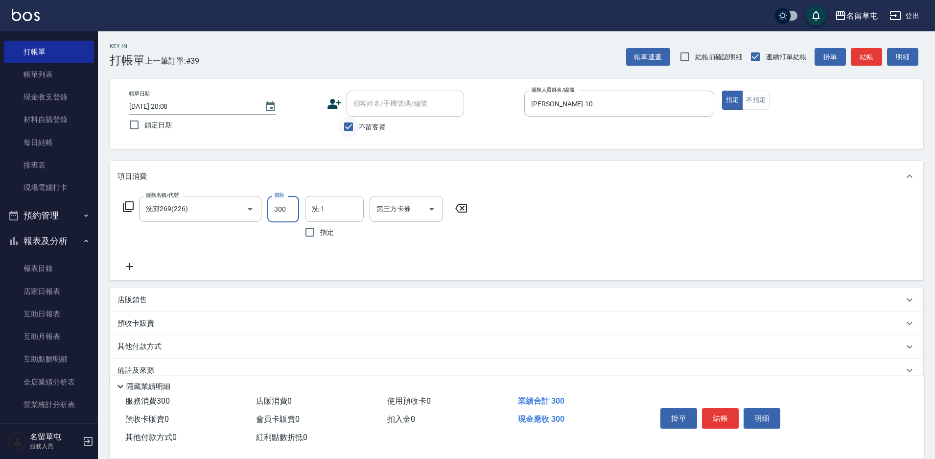
type input "300"
type input "[PERSON_NAME]-31"
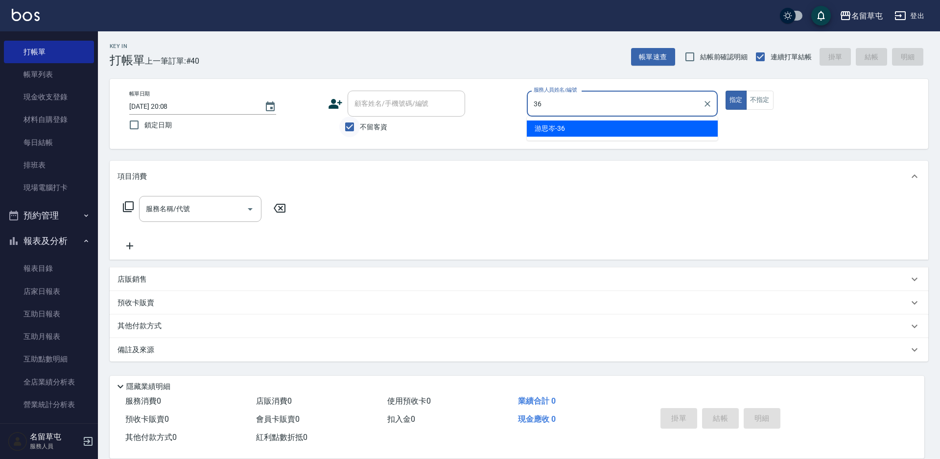
type input "[PERSON_NAME]-36"
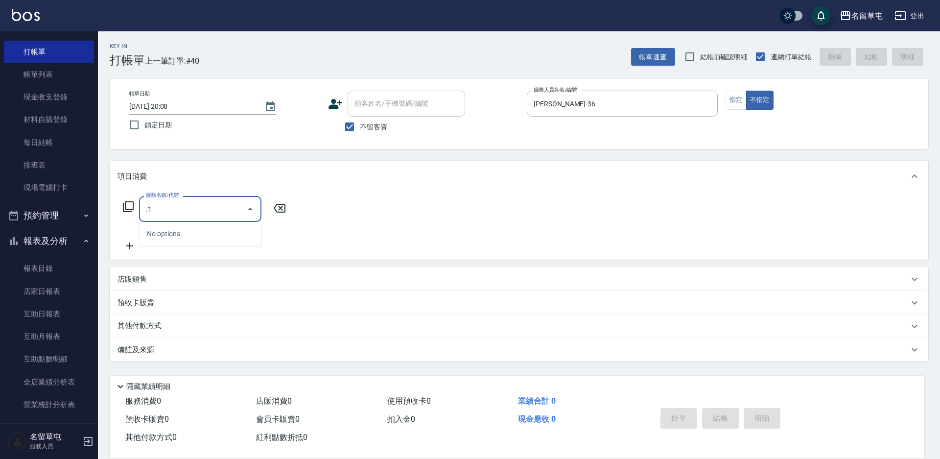
type input "."
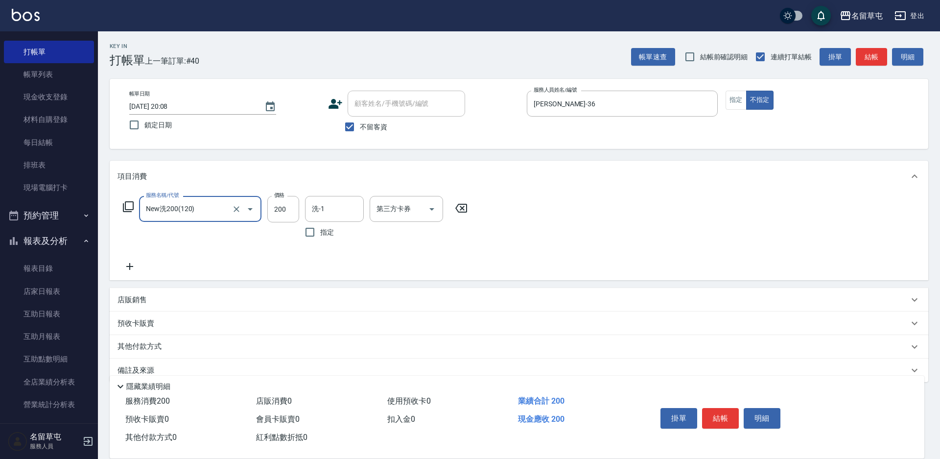
type input "New洗200(120)"
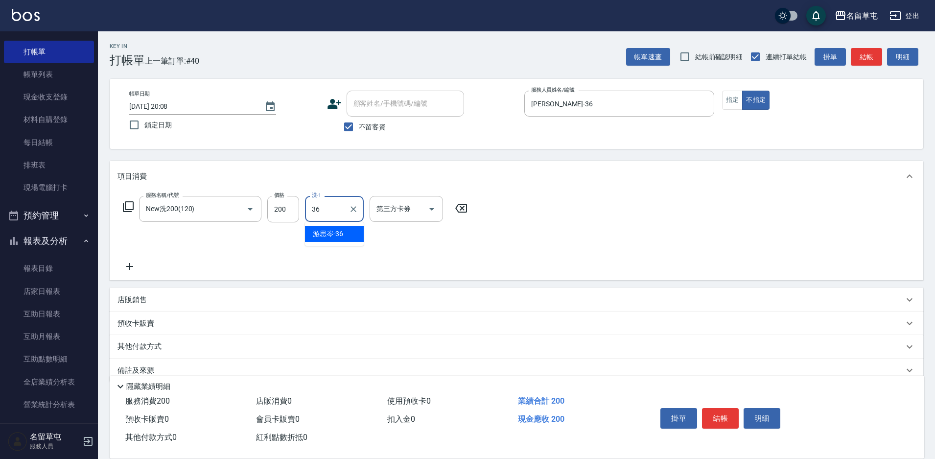
type input "[PERSON_NAME]-36"
click at [706, 417] on button "結帳" at bounding box center [720, 418] width 37 height 21
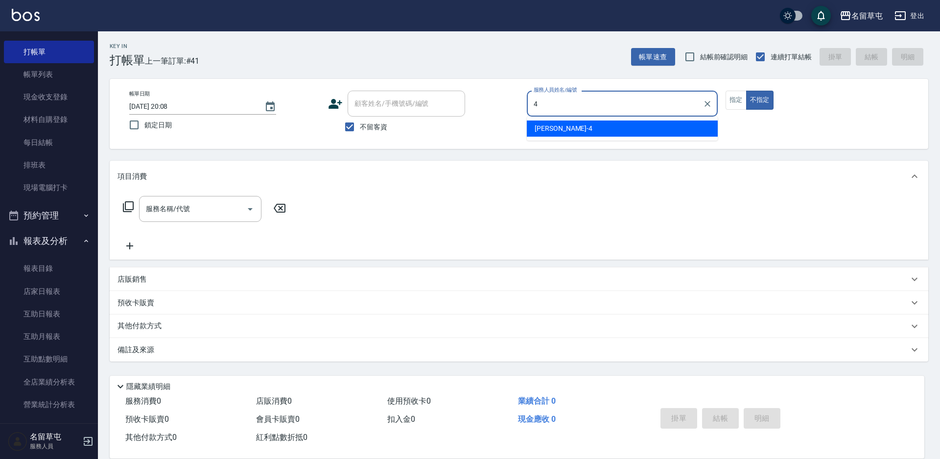
type input "[PERSON_NAME]-4"
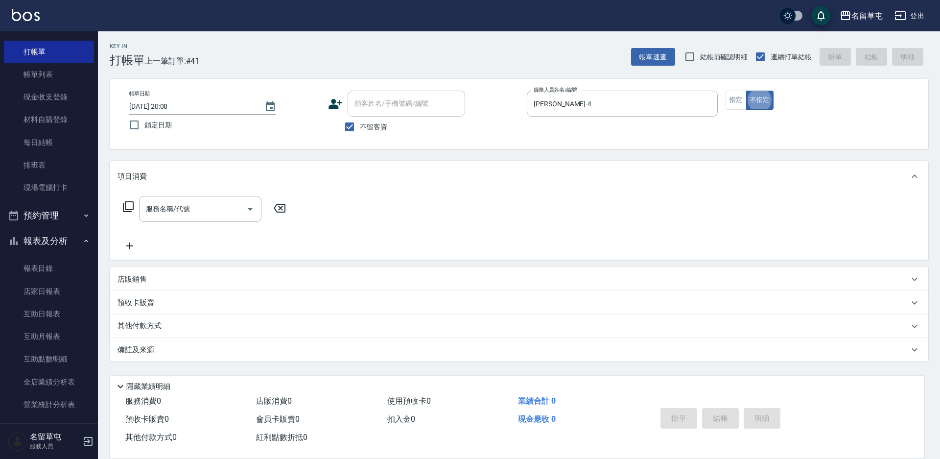
type button "false"
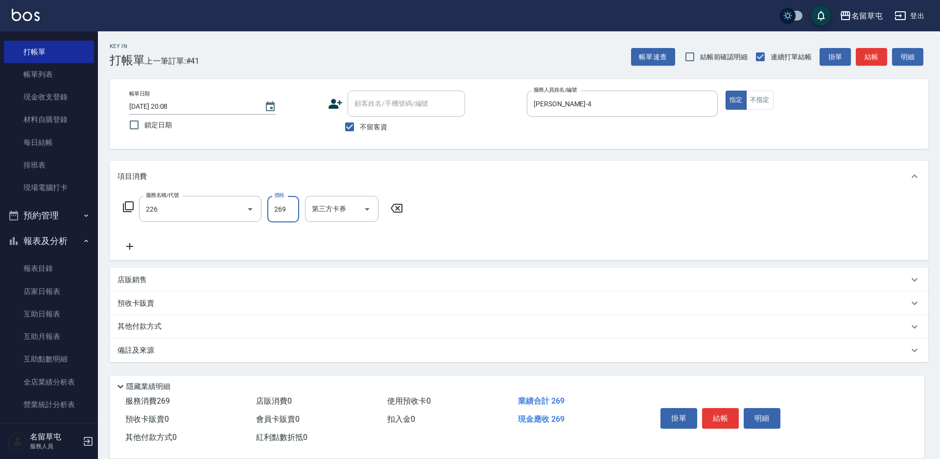
type input "洗剪269(226)"
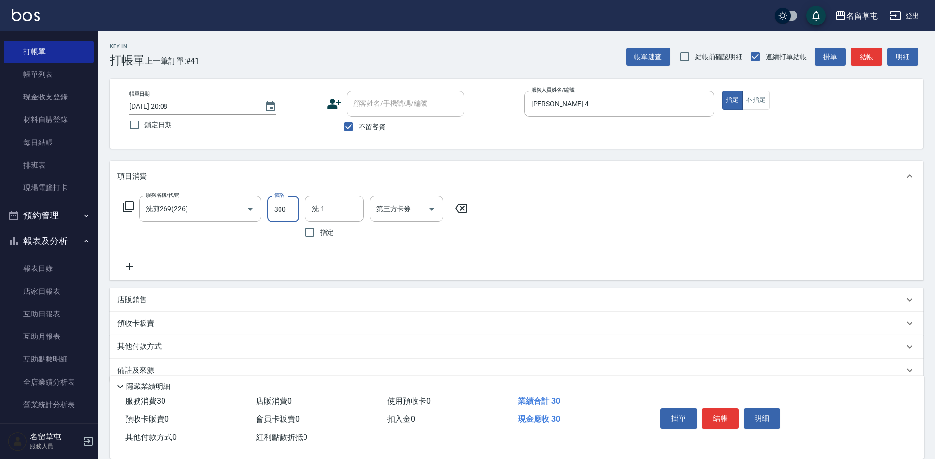
type input "300"
type input "[PERSON_NAME]-4"
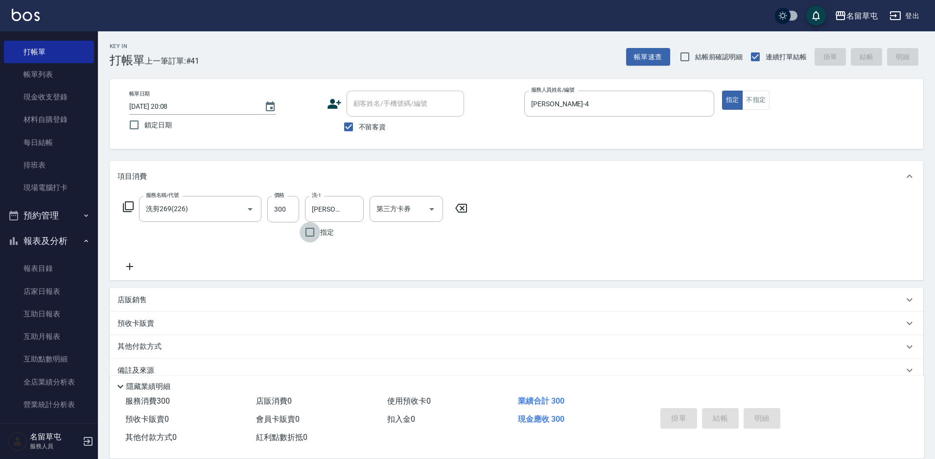
type input "[DATE] 20:09"
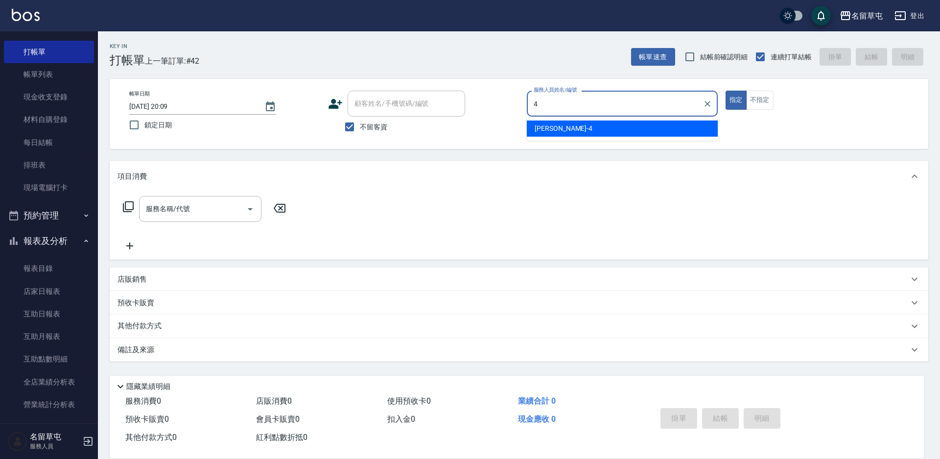
type input "[PERSON_NAME]-4"
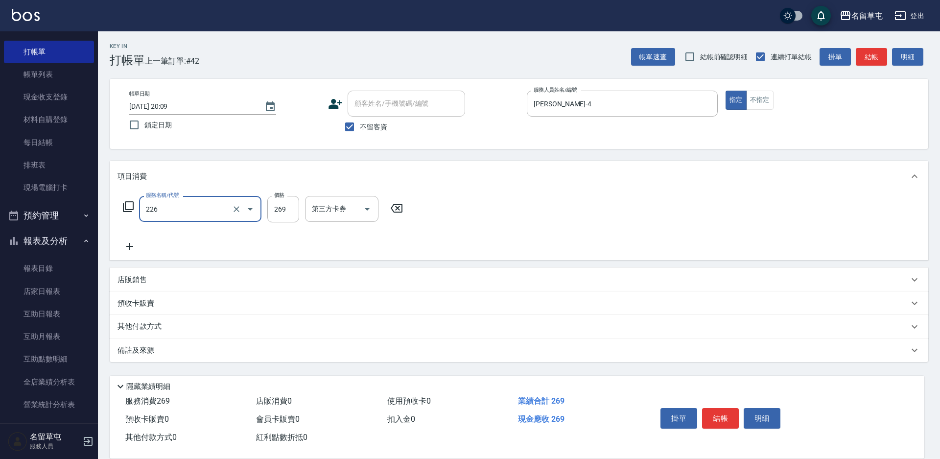
type input "洗剪269(226)"
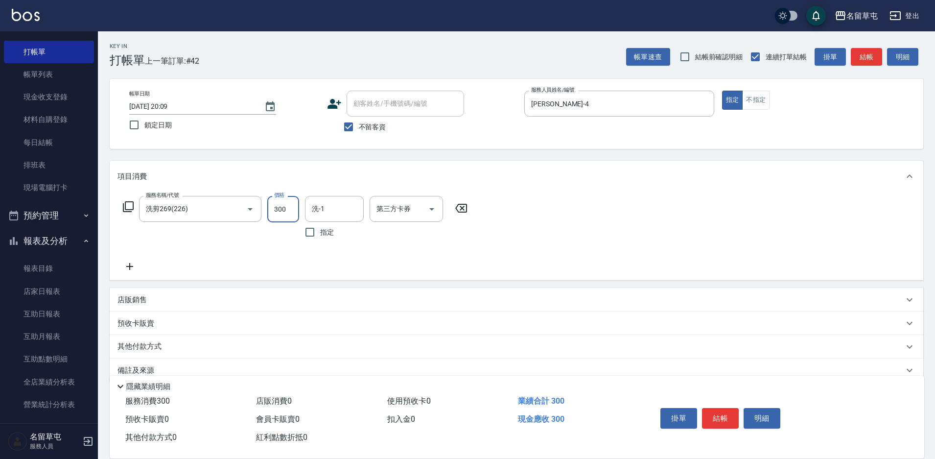
type input "300"
type input "[PERSON_NAME]-4"
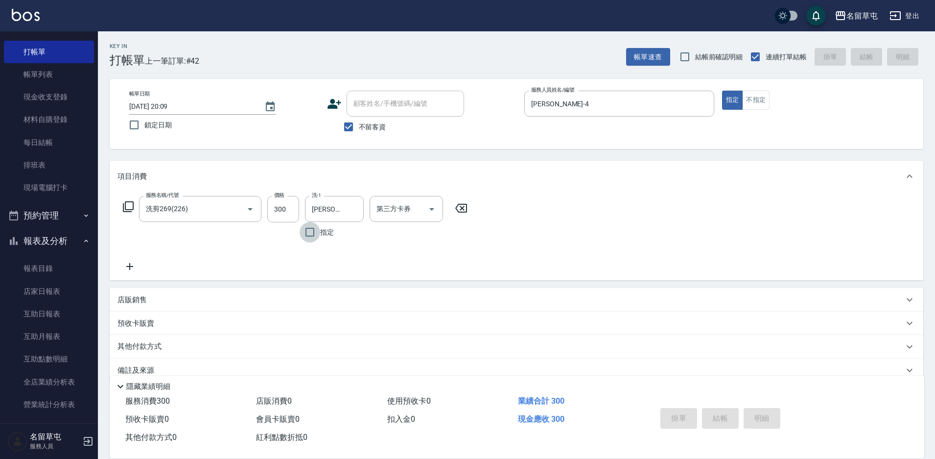
type input "[DATE] 20:10"
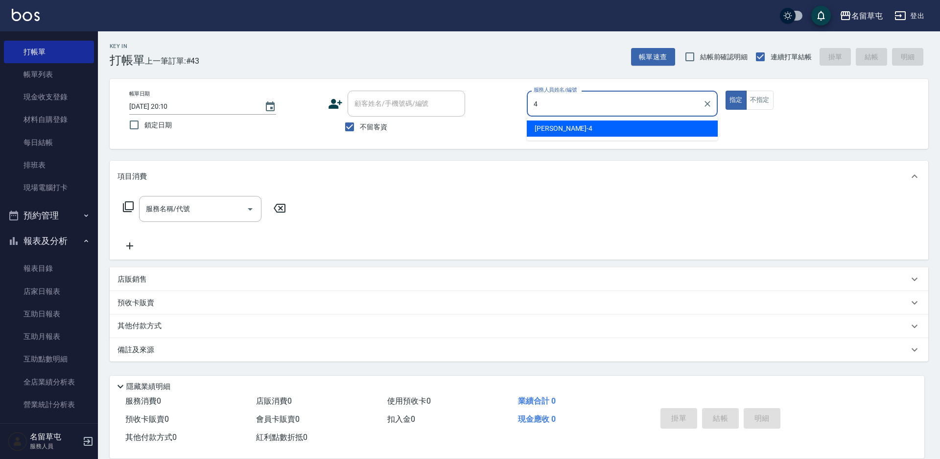
type input "[PERSON_NAME]-4"
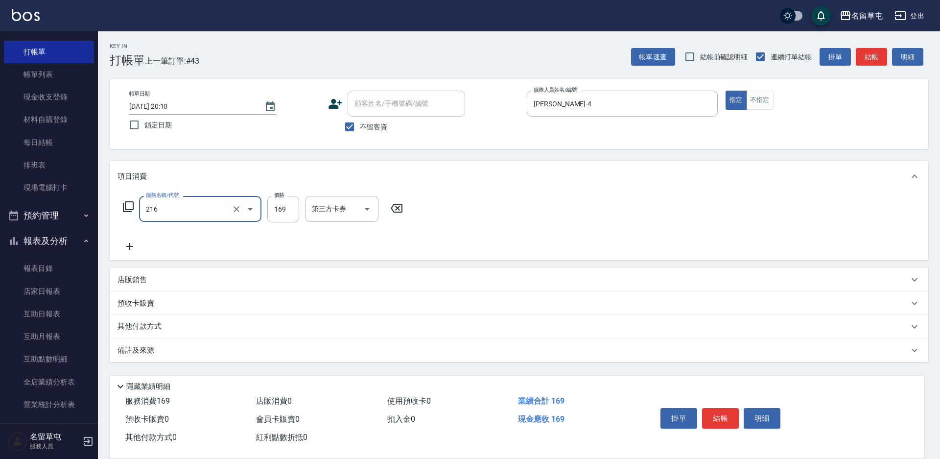
type input "剪髮169(216)"
type input "200"
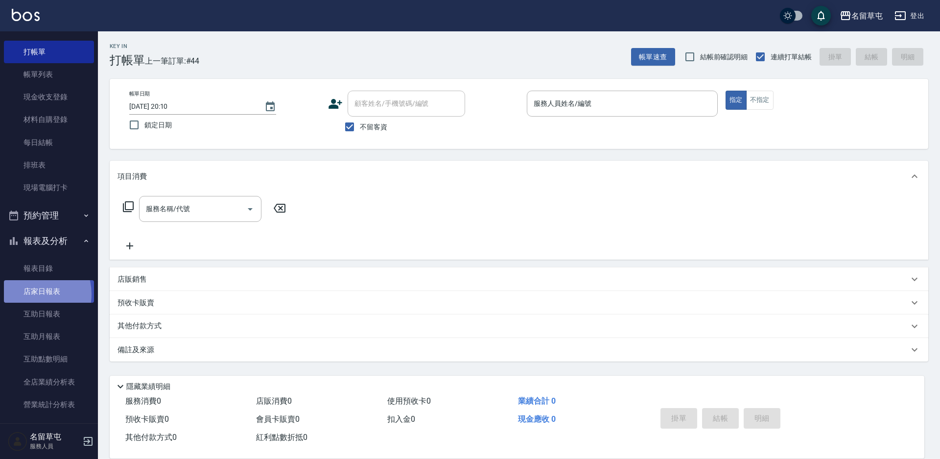
click at [31, 294] on link "店家日報表" at bounding box center [49, 291] width 90 height 23
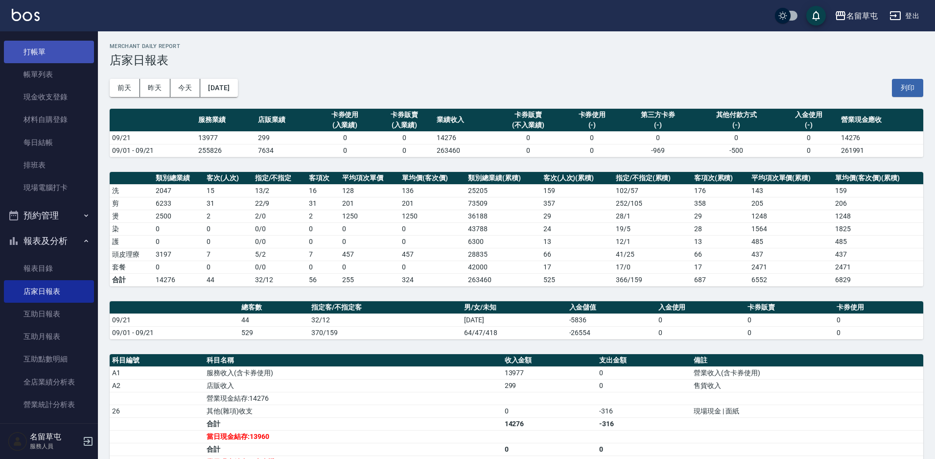
click at [55, 51] on link "打帳單" at bounding box center [49, 52] width 90 height 23
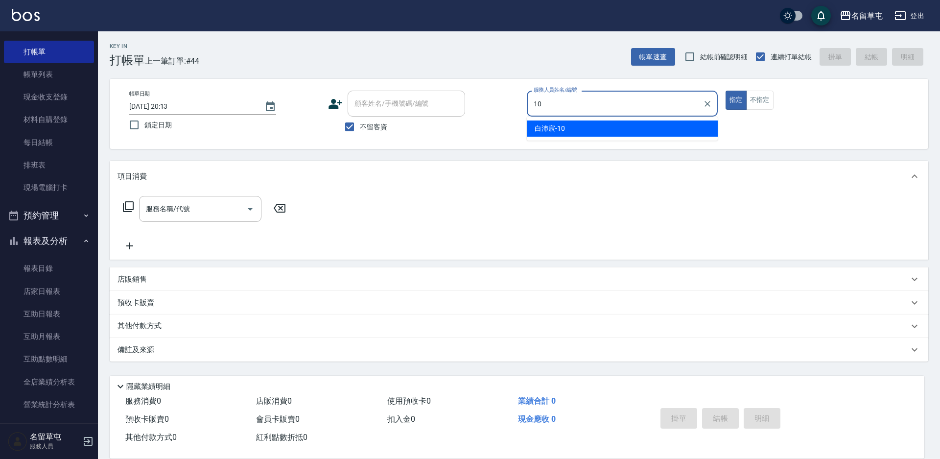
type input "[PERSON_NAME]-10"
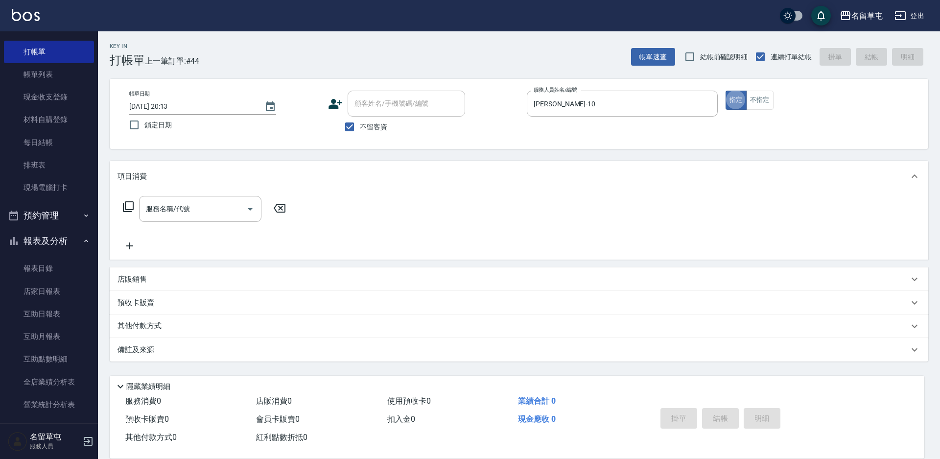
type button "true"
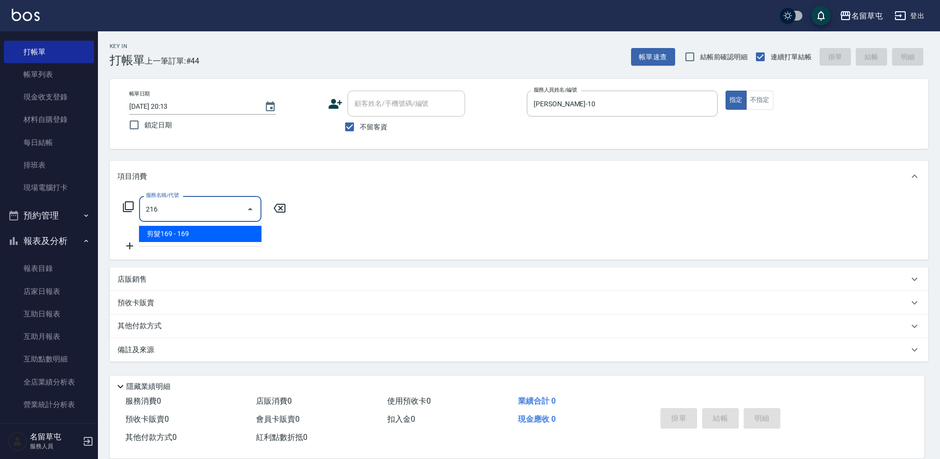
type input "剪髮169(216)"
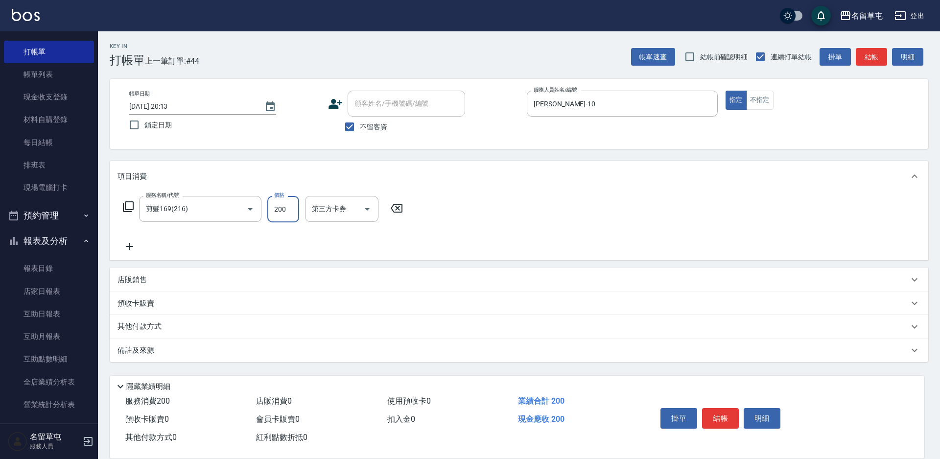
type input "200"
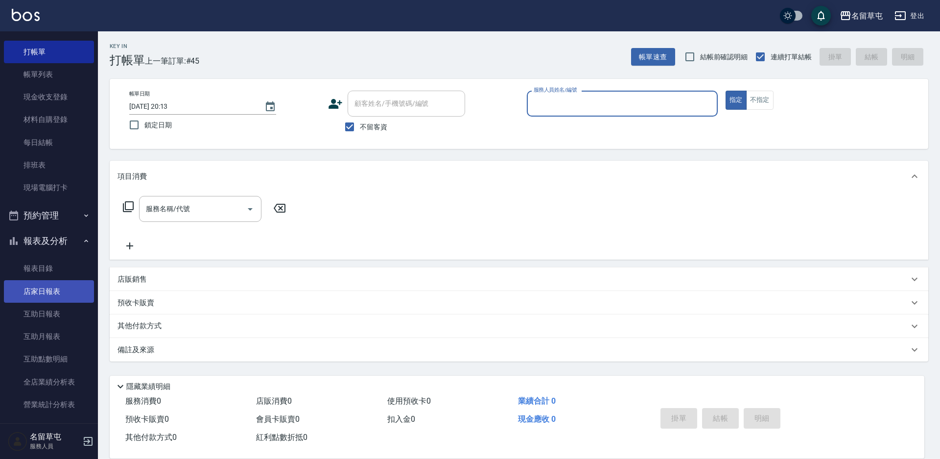
click at [60, 290] on link "店家日報表" at bounding box center [49, 291] width 90 height 23
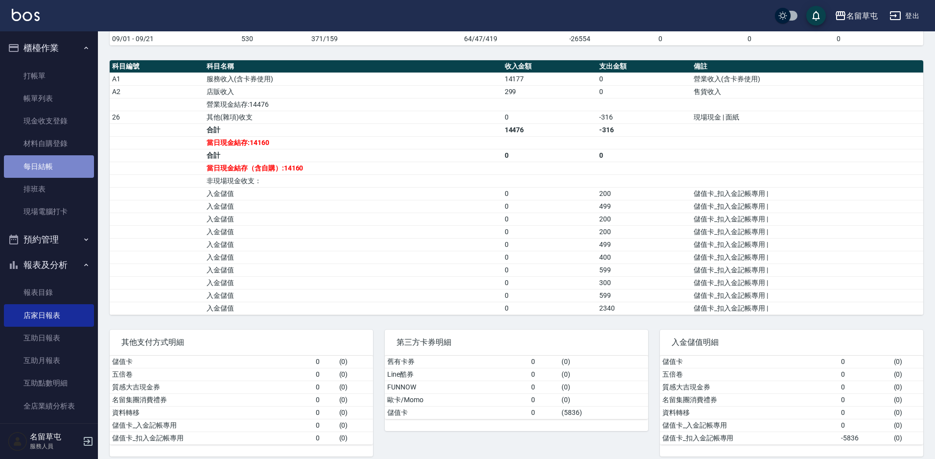
click at [60, 169] on link "每日結帳" at bounding box center [49, 166] width 90 height 23
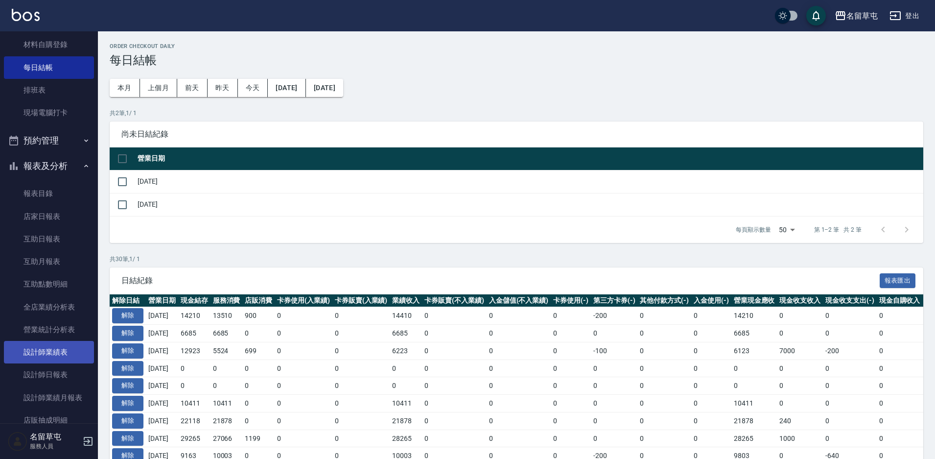
scroll to position [171, 0]
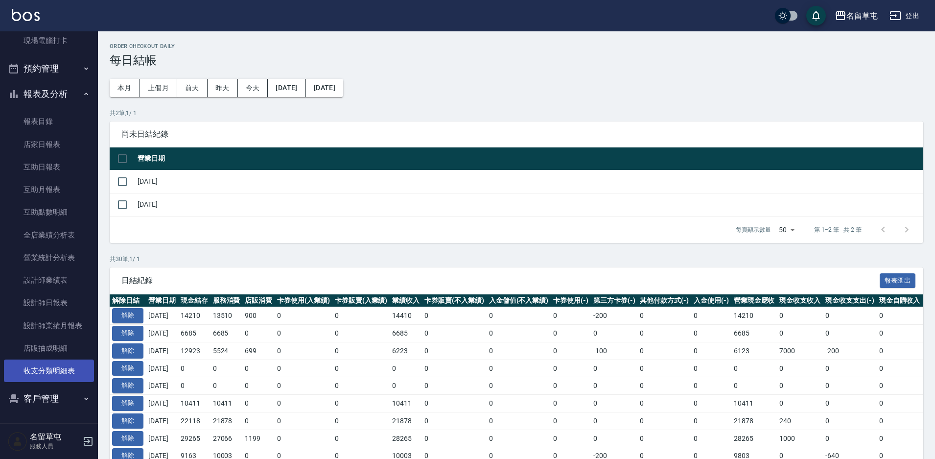
click at [60, 366] on link "收支分類明細表" at bounding box center [49, 370] width 90 height 23
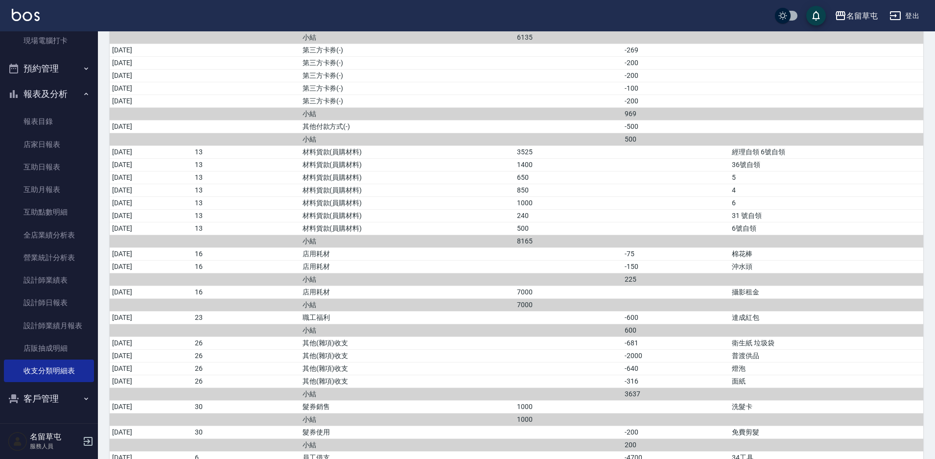
scroll to position [480, 0]
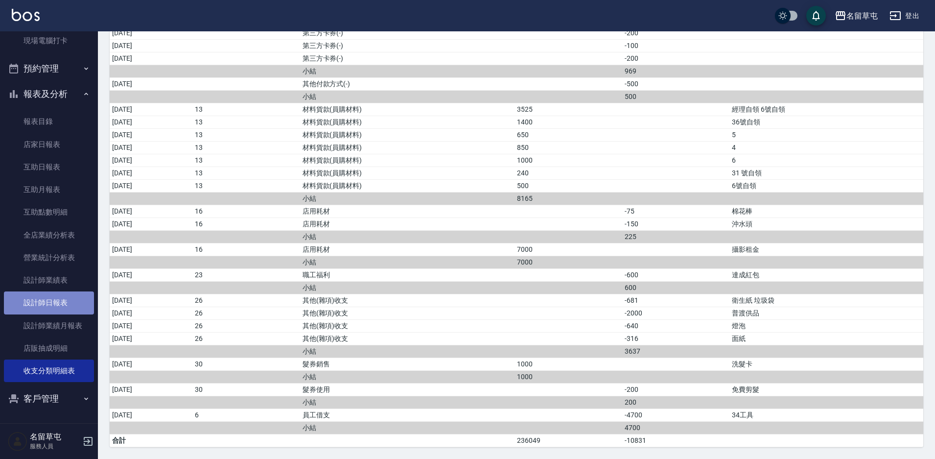
click at [59, 296] on link "設計師日報表" at bounding box center [49, 302] width 90 height 23
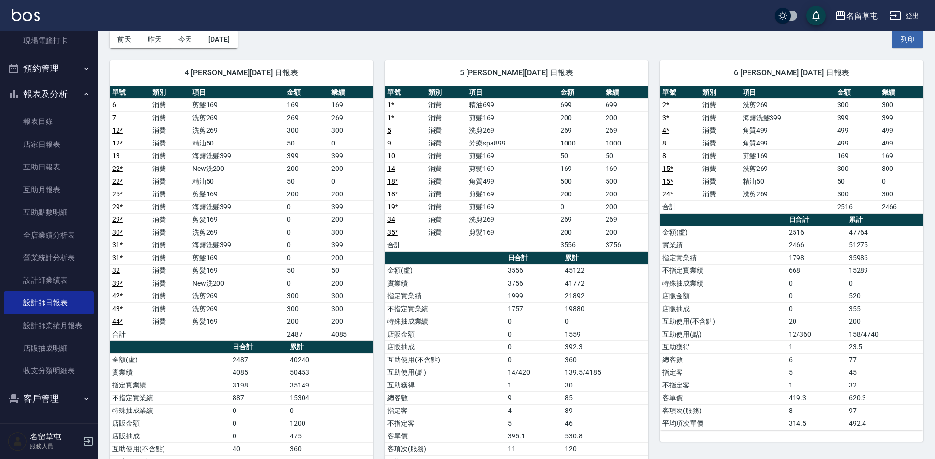
scroll to position [49, 0]
